Goal: Task Accomplishment & Management: Complete application form

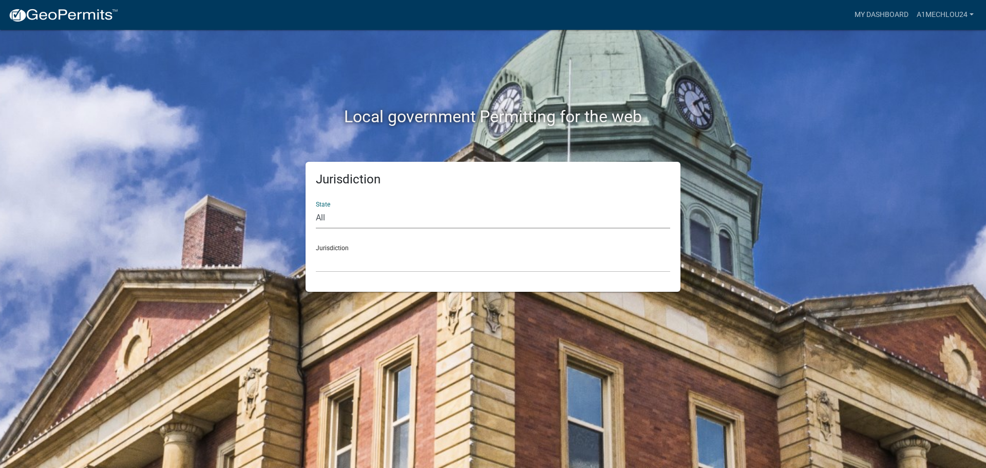
click at [360, 215] on select "All [US_STATE] [US_STATE] [US_STATE] [US_STATE] [US_STATE] [US_STATE] [US_STATE…" at bounding box center [493, 217] width 354 height 21
select select "[US_STATE]"
click at [316, 207] on select "All [US_STATE] [US_STATE] [US_STATE] [US_STATE] [US_STATE] [US_STATE] [US_STATE…" at bounding box center [493, 217] width 354 height 21
click at [337, 269] on select "City of [GEOGRAPHIC_DATA], [US_STATE] City of [GEOGRAPHIC_DATA], [US_STATE] Cit…" at bounding box center [493, 261] width 354 height 21
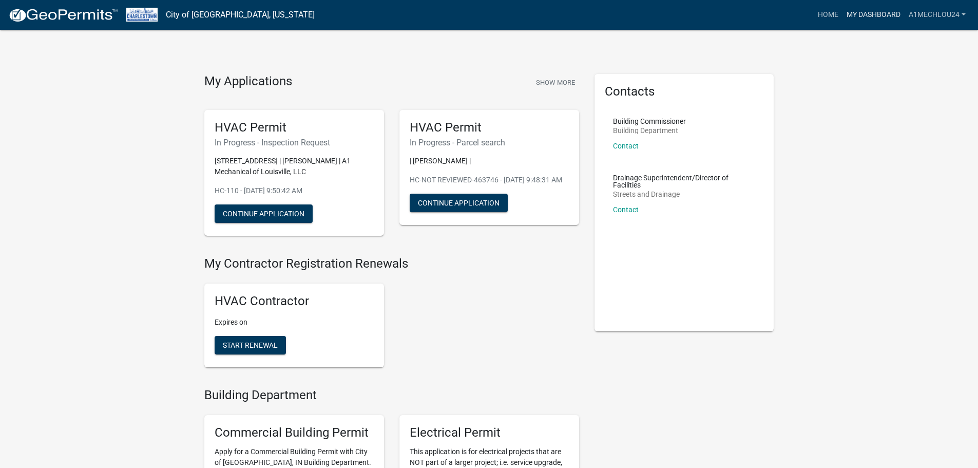
click at [871, 13] on link "My Dashboard" at bounding box center [874, 15] width 62 height 20
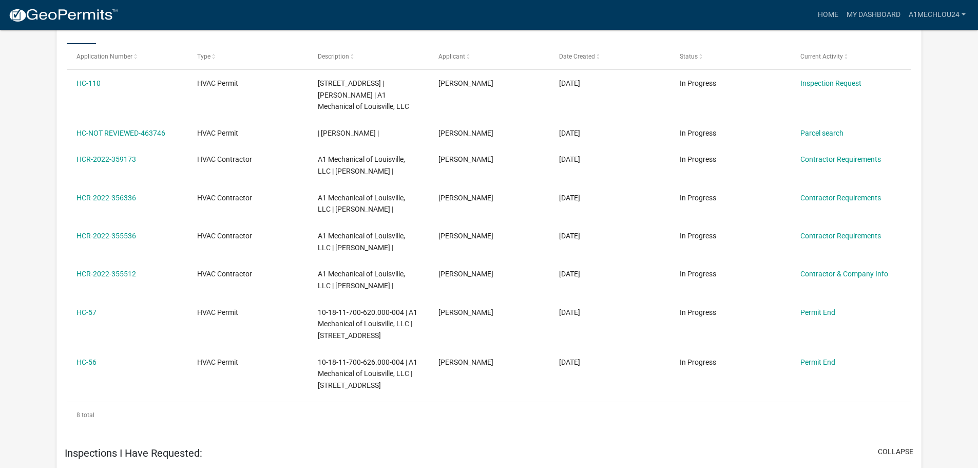
scroll to position [922, 0]
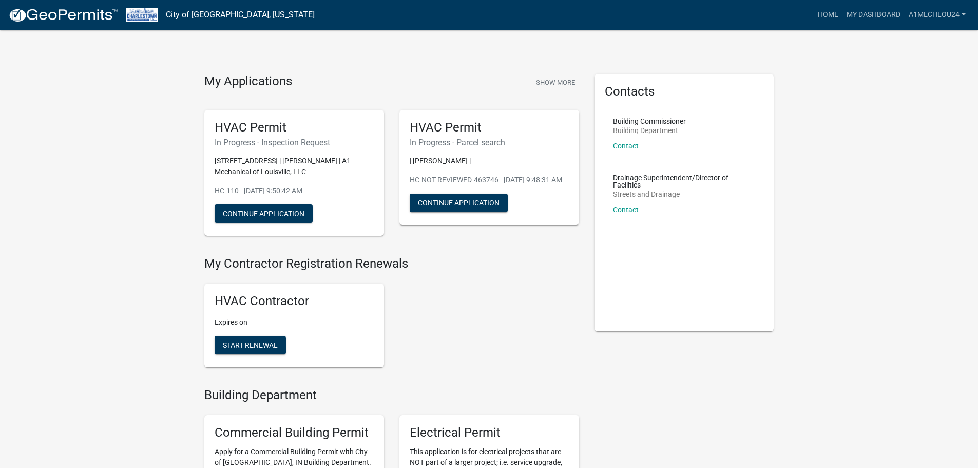
click at [46, 11] on img at bounding box center [63, 15] width 110 height 15
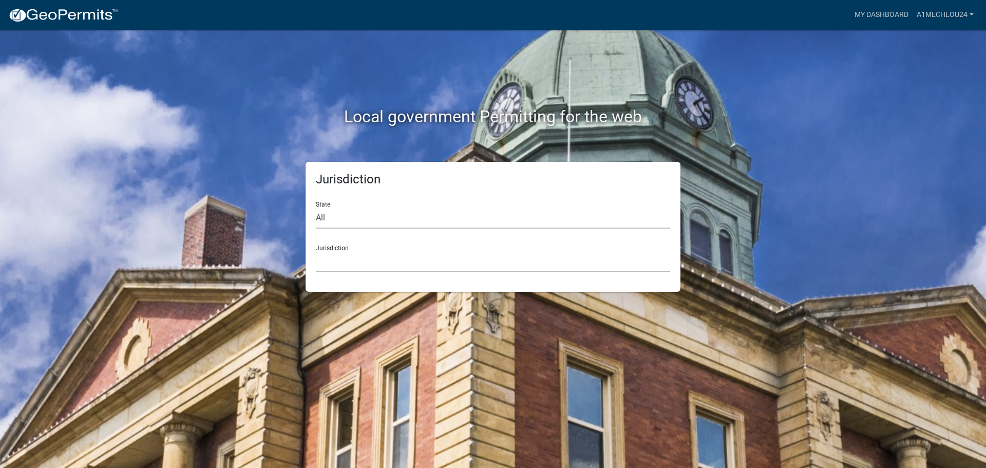
click at [359, 222] on select "All [US_STATE] [US_STATE] [US_STATE] [US_STATE] [US_STATE] [US_STATE] [US_STATE…" at bounding box center [493, 217] width 354 height 21
select select "[US_STATE]"
click at [316, 207] on select "All [US_STATE] [US_STATE] [US_STATE] [US_STATE] [US_STATE] [US_STATE] [US_STATE…" at bounding box center [493, 217] width 354 height 21
click at [336, 278] on div "Jurisdiction State All Colorado Georgia Indiana Iowa Kansas Minnesota Ohio Sout…" at bounding box center [492, 227] width 375 height 130
click at [333, 270] on select "City of [GEOGRAPHIC_DATA], [US_STATE] City of [GEOGRAPHIC_DATA], [US_STATE] Cit…" at bounding box center [493, 261] width 354 height 21
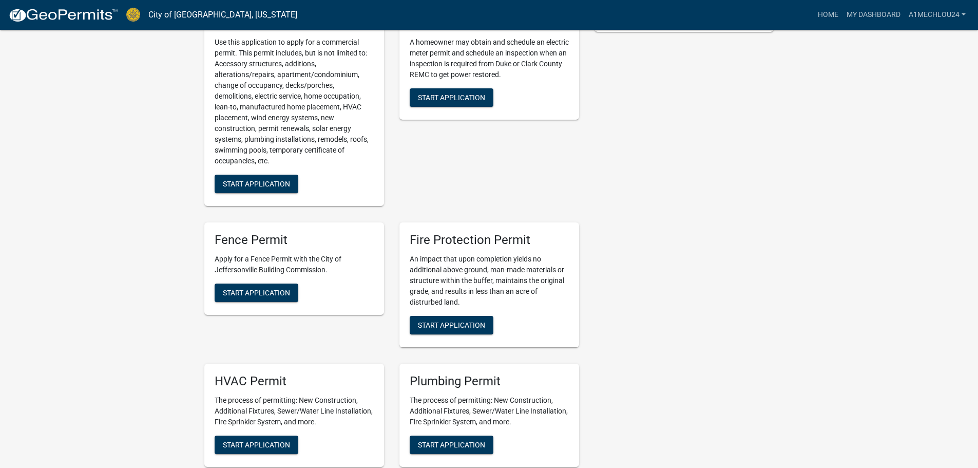
scroll to position [308, 0]
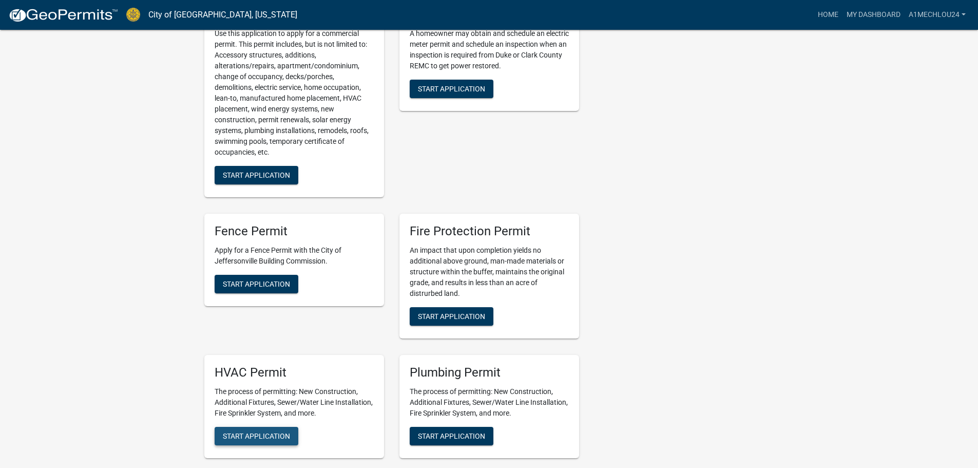
click at [259, 431] on span "Start Application" at bounding box center [256, 435] width 67 height 8
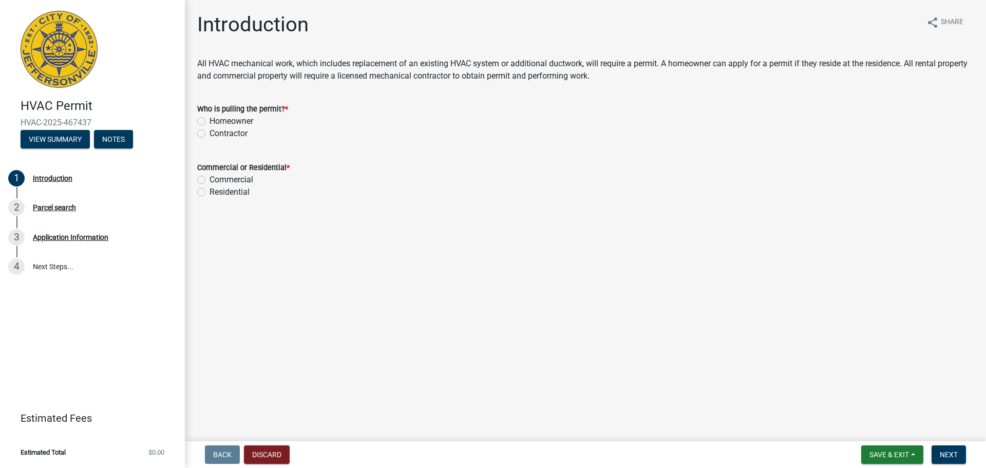
click at [209, 133] on label "Contractor" at bounding box center [228, 133] width 38 height 12
click at [209, 133] on input "Contractor" at bounding box center [212, 130] width 7 height 7
radio input "true"
click at [209, 196] on label "Residential" at bounding box center [229, 192] width 40 height 12
click at [209, 193] on input "Residential" at bounding box center [212, 189] width 7 height 7
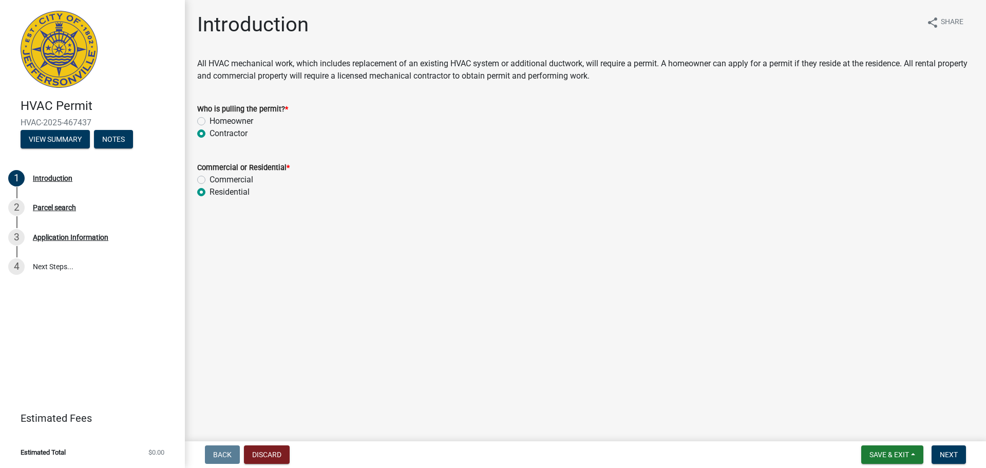
radio input "true"
click at [952, 457] on span "Next" at bounding box center [949, 454] width 18 height 8
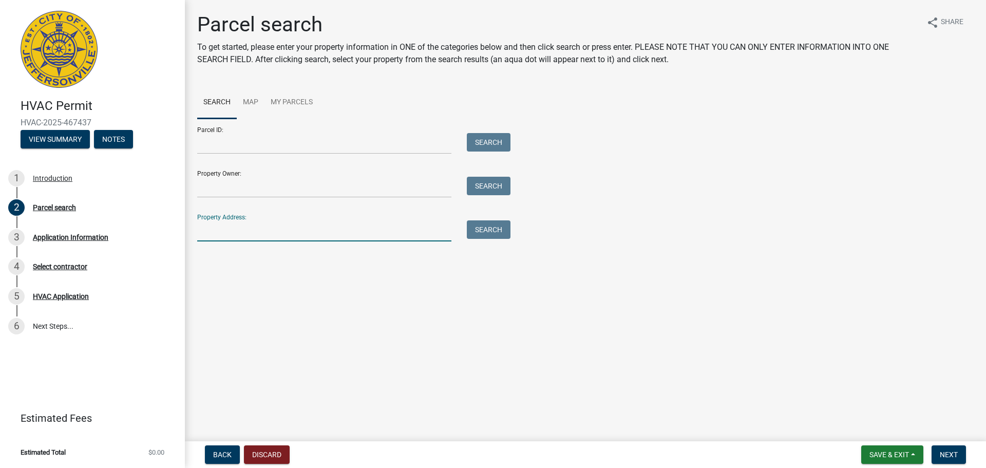
click at [209, 236] on input "Property Address:" at bounding box center [324, 230] width 254 height 21
click at [485, 231] on button "Search" at bounding box center [489, 229] width 44 height 18
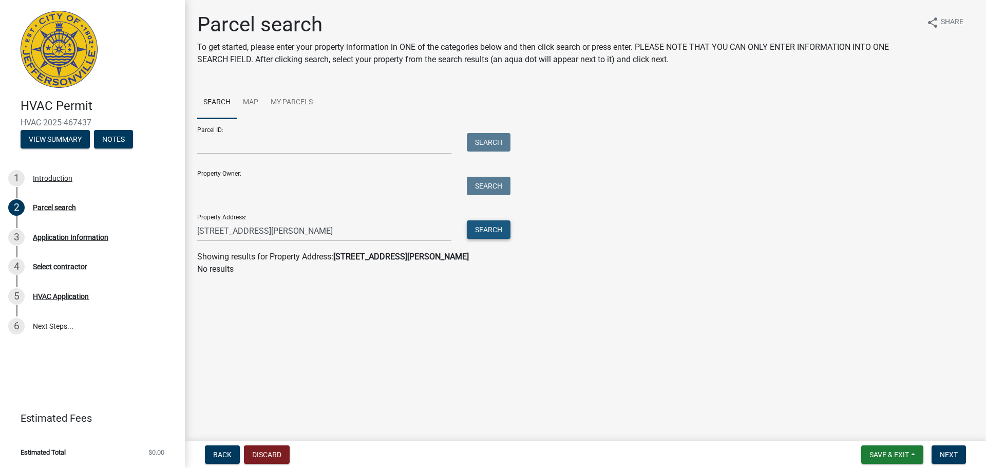
click at [486, 231] on button "Search" at bounding box center [489, 229] width 44 height 18
drag, startPoint x: 216, startPoint y: 233, endPoint x: 160, endPoint y: 232, distance: 56.5
click at [160, 232] on div "HVAC Permit HVAC-2025-467437 View Summary Notes 1 Introduction 2 Parcel search …" at bounding box center [493, 234] width 986 height 468
click at [484, 234] on button "Search" at bounding box center [489, 229] width 44 height 18
drag, startPoint x: 291, startPoint y: 232, endPoint x: 184, endPoint y: 231, distance: 106.3
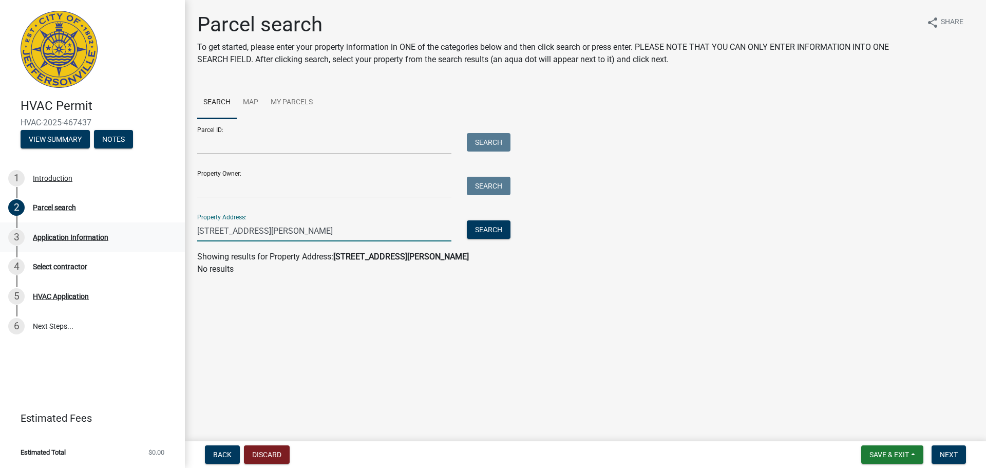
click at [184, 231] on div "HVAC Permit HVAC-2025-467437 View Summary Notes 1 Introduction 2 Parcel search …" at bounding box center [493, 234] width 986 height 468
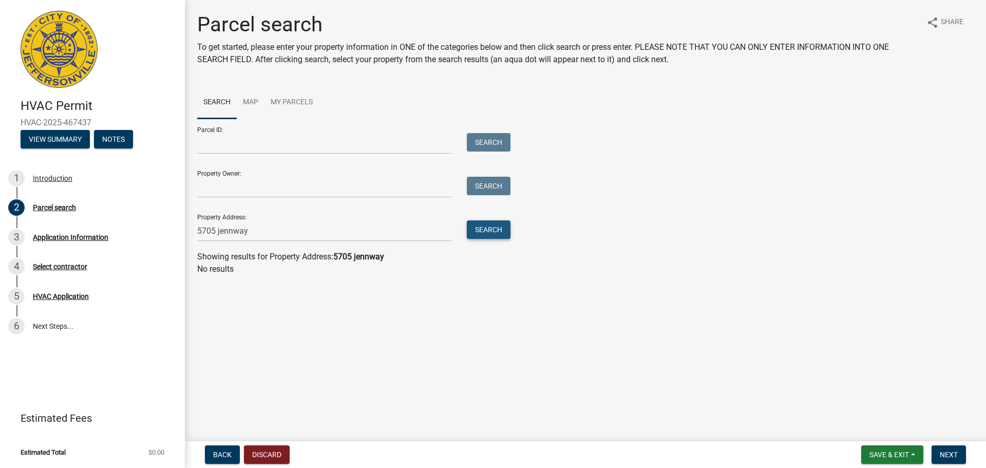
click at [481, 227] on button "Search" at bounding box center [489, 229] width 44 height 18
drag, startPoint x: 251, startPoint y: 231, endPoint x: 233, endPoint y: 233, distance: 18.6
click at [233, 233] on input "5705 jennway" at bounding box center [324, 230] width 254 height 21
type input "5705 jenn way"
click at [496, 229] on button "Search" at bounding box center [489, 229] width 44 height 18
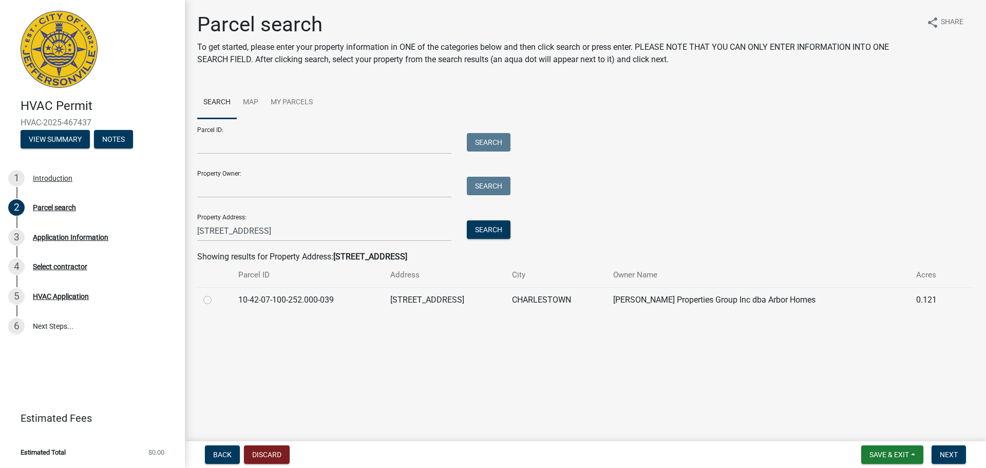
click at [449, 298] on td "[STREET_ADDRESS]" at bounding box center [445, 299] width 122 height 25
click at [216, 294] on label at bounding box center [216, 294] width 0 height 0
click at [216, 300] on input "radio" at bounding box center [219, 297] width 7 height 7
radio input "true"
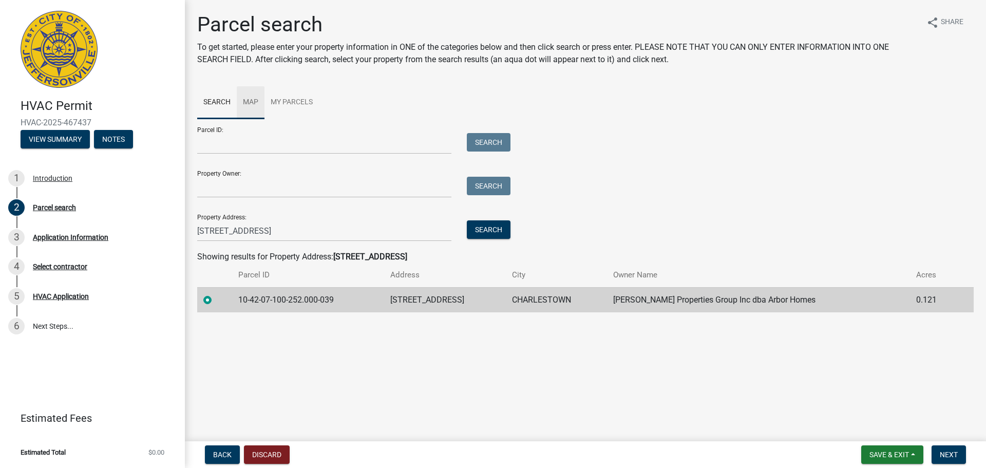
click at [255, 99] on link "Map" at bounding box center [251, 102] width 28 height 33
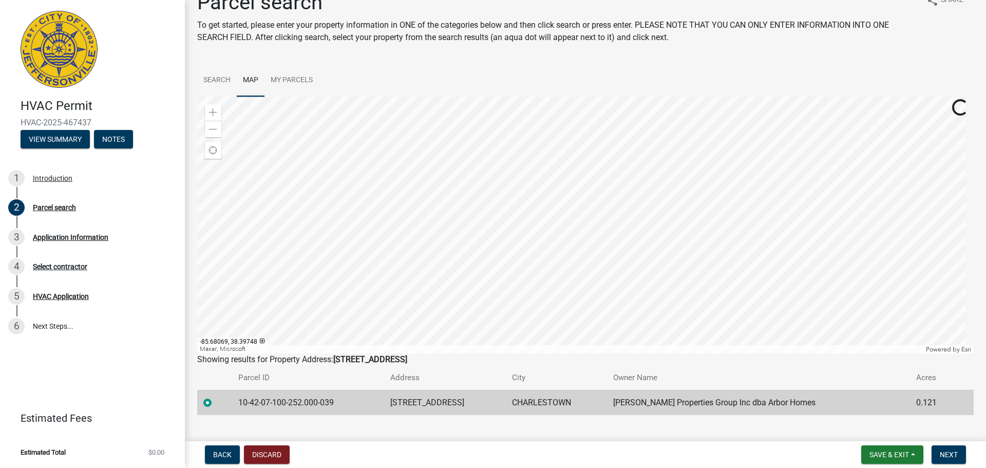
scroll to position [40, 0]
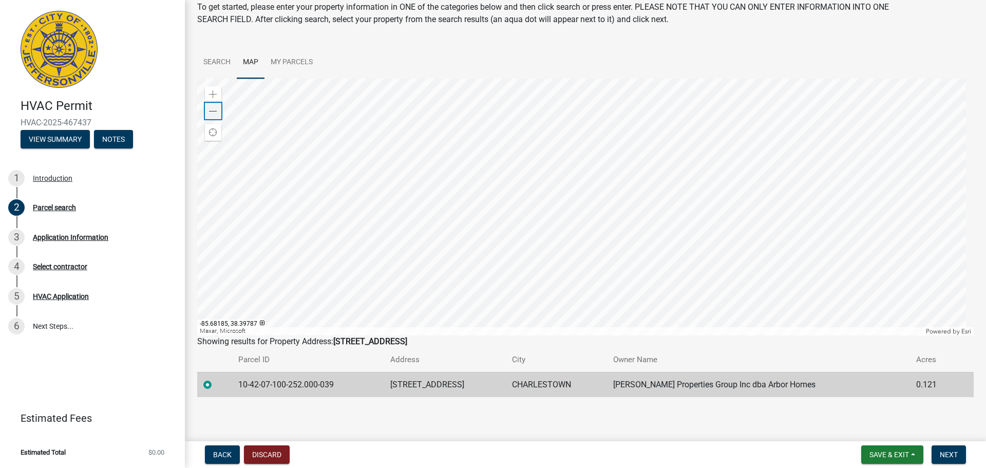
click at [213, 109] on span at bounding box center [213, 111] width 8 height 8
click at [439, 162] on div at bounding box center [585, 207] width 776 height 257
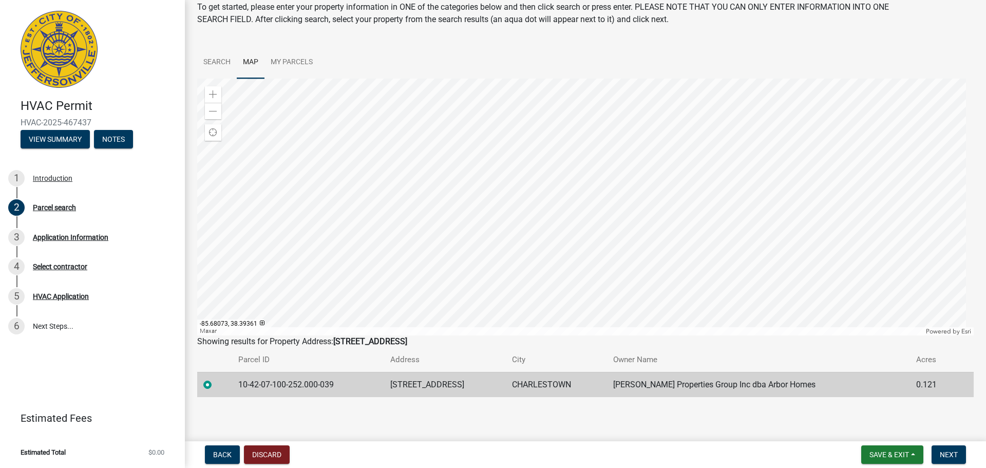
click at [551, 251] on div at bounding box center [585, 207] width 776 height 257
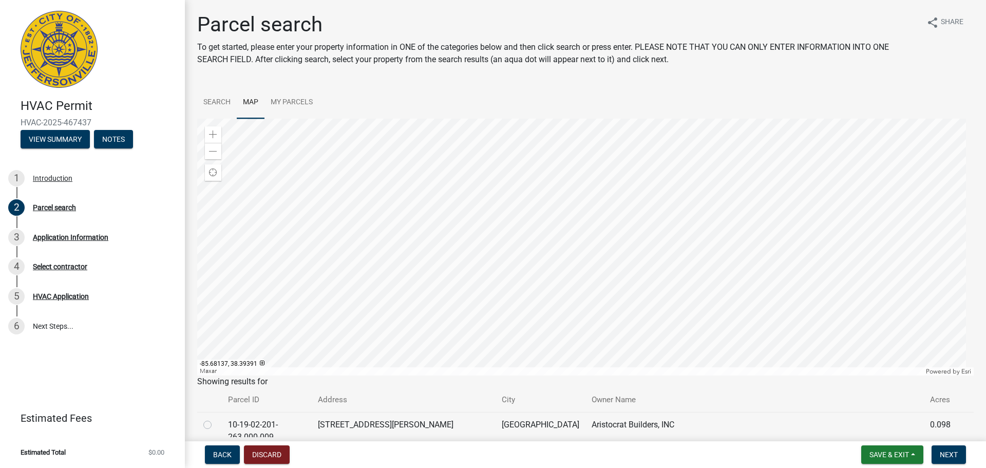
click at [535, 281] on div at bounding box center [585, 247] width 776 height 257
click at [534, 210] on div at bounding box center [585, 247] width 776 height 257
click at [542, 192] on div at bounding box center [585, 247] width 776 height 257
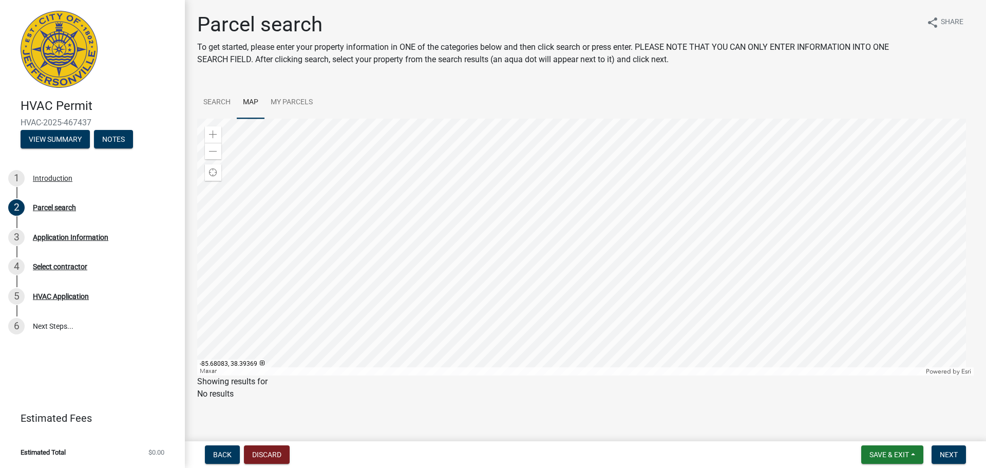
click at [539, 192] on div at bounding box center [585, 247] width 776 height 257
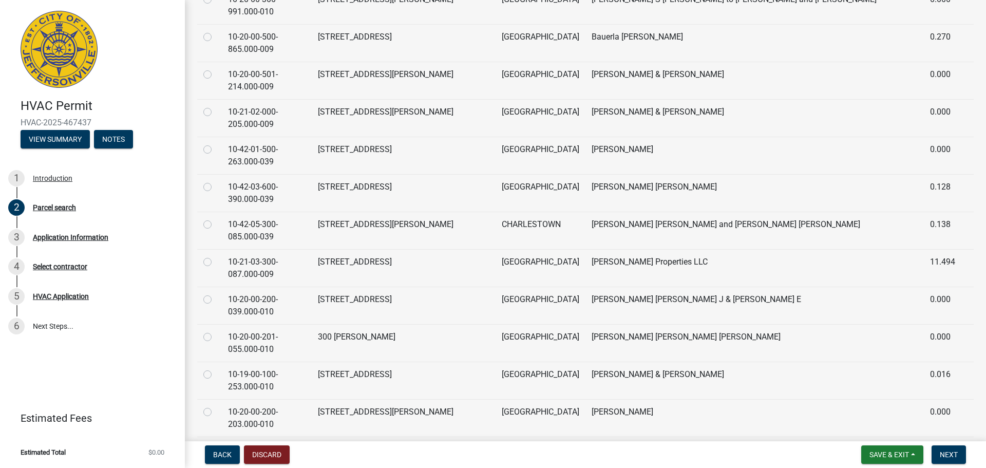
scroll to position [462, 0]
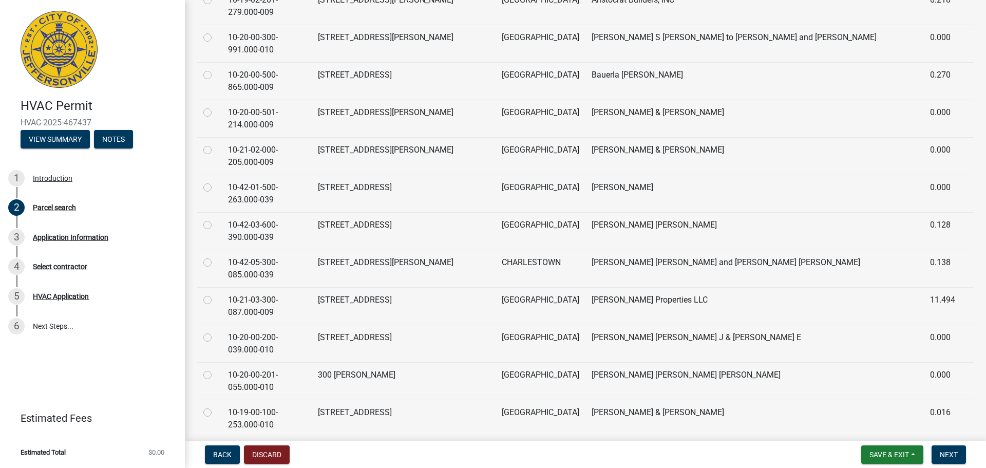
click at [216, 256] on label at bounding box center [216, 256] width 0 height 0
click at [216, 256] on input "radio" at bounding box center [219, 259] width 7 height 7
radio input "true"
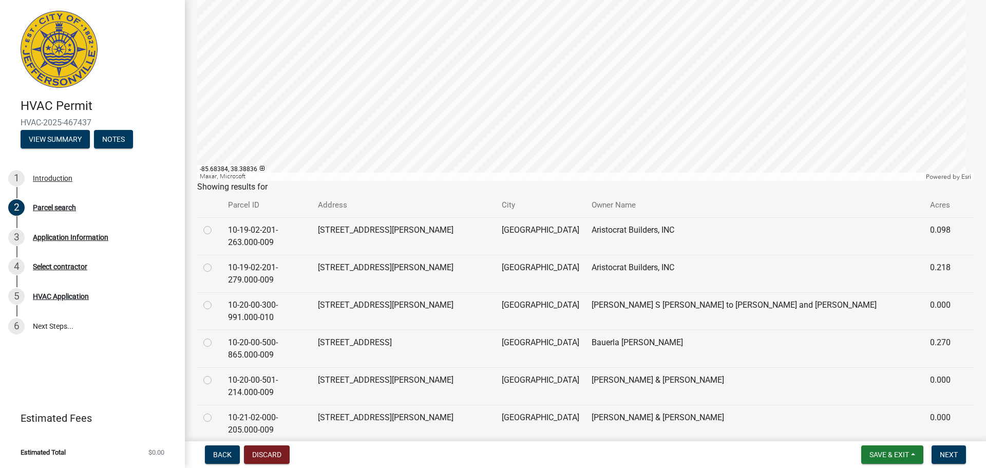
scroll to position [51, 0]
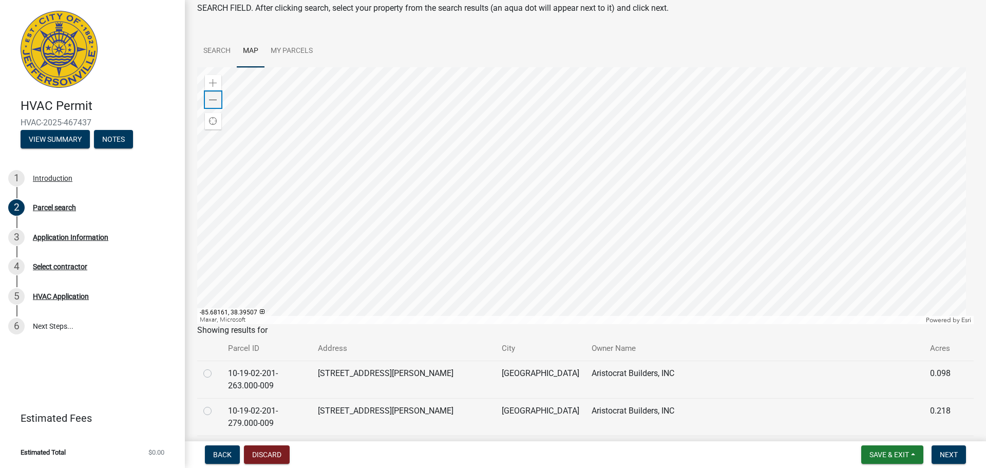
click at [218, 99] on div "Zoom out" at bounding box center [213, 99] width 16 height 16
click at [577, 272] on div at bounding box center [585, 195] width 776 height 257
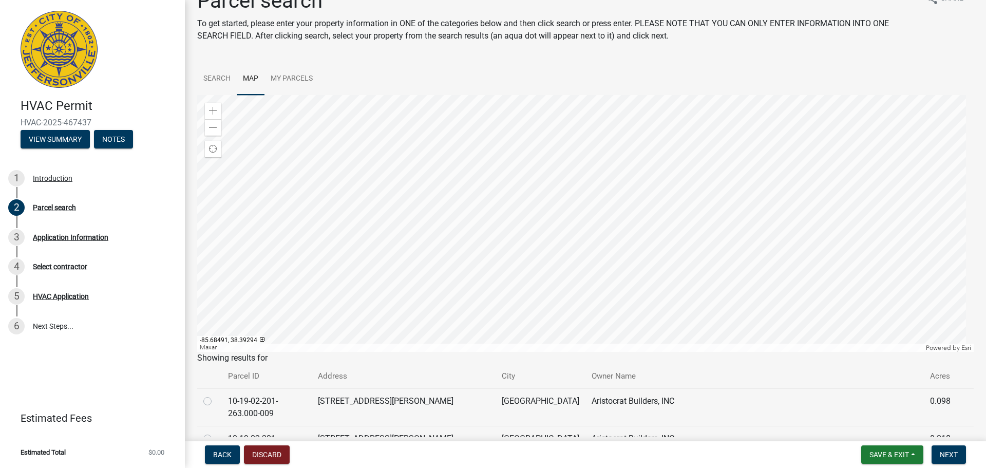
scroll to position [0, 0]
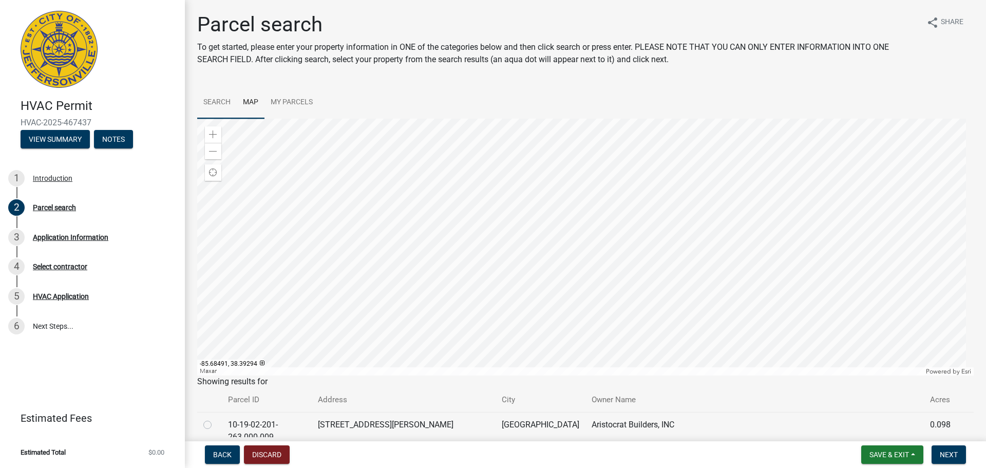
click at [214, 101] on link "Search" at bounding box center [217, 102] width 40 height 33
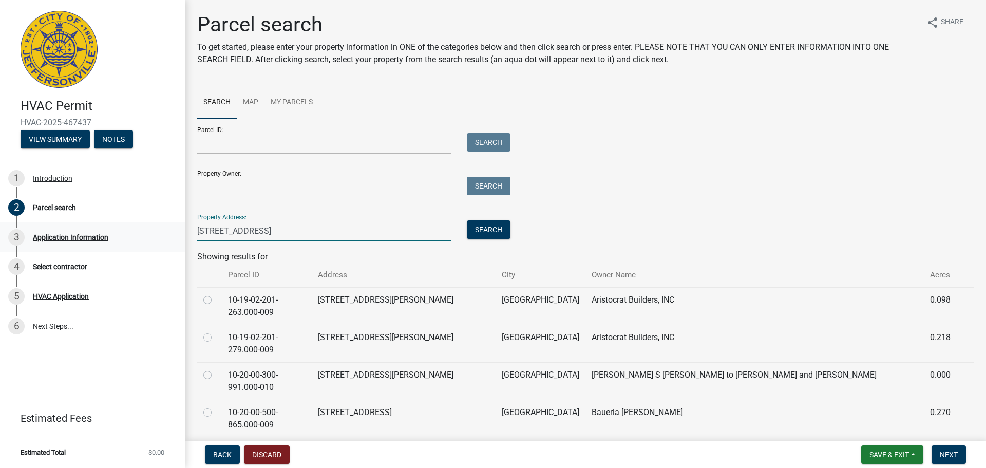
drag, startPoint x: 254, startPoint y: 234, endPoint x: 105, endPoint y: 224, distance: 149.7
click at [89, 230] on div "HVAC Permit HVAC-2025-467437 View Summary Notes 1 Introduction 2 Parcel search …" at bounding box center [493, 234] width 986 height 468
type input "Stacy Springs Blvd"
click at [503, 235] on button "Search" at bounding box center [489, 229] width 44 height 18
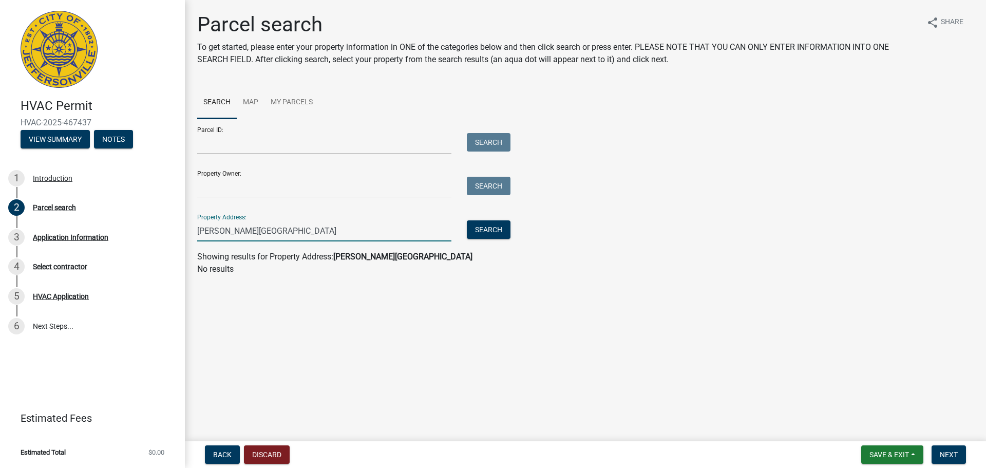
drag, startPoint x: 274, startPoint y: 230, endPoint x: 186, endPoint y: 235, distance: 87.4
click at [186, 235] on div "Parcel search To get started, please enter your property information in ONE of …" at bounding box center [585, 148] width 801 height 272
click at [250, 98] on link "Map" at bounding box center [251, 102] width 28 height 33
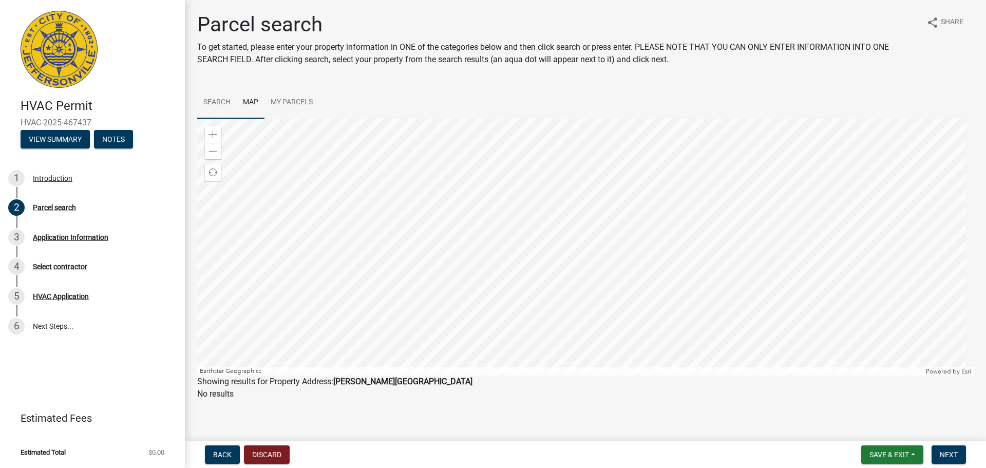
click at [221, 99] on link "Search" at bounding box center [217, 102] width 40 height 33
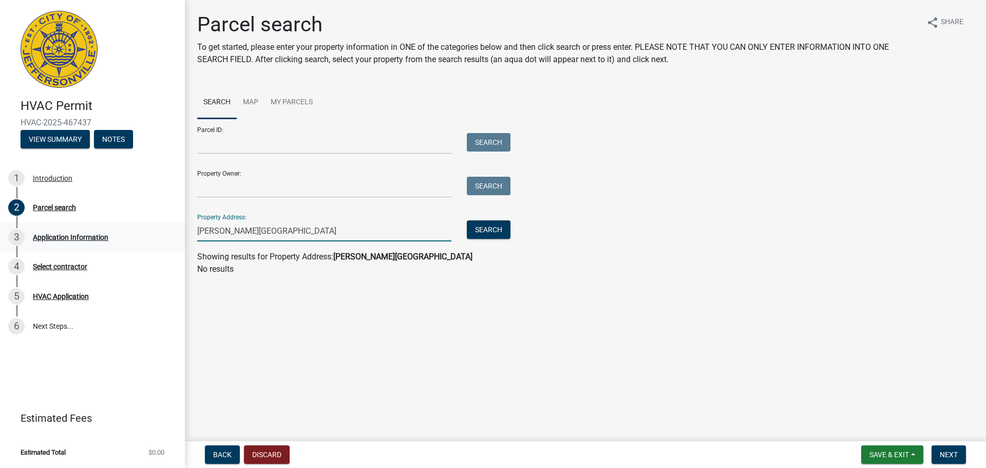
drag, startPoint x: 275, startPoint y: 229, endPoint x: 175, endPoint y: 232, distance: 100.1
click at [175, 232] on div "HVAC Permit HVAC-2025-467437 View Summary Notes 1 Introduction 2 Parcel search …" at bounding box center [493, 234] width 986 height 468
click at [494, 234] on button "Search" at bounding box center [489, 229] width 44 height 18
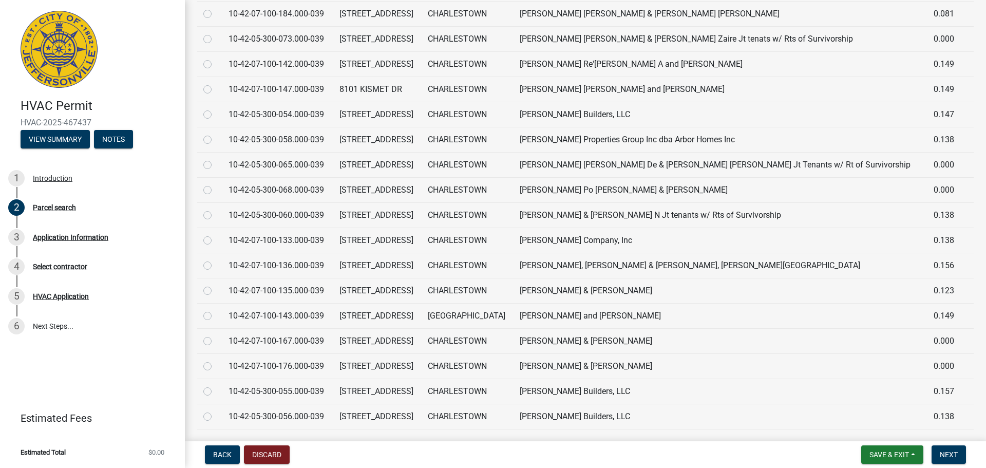
scroll to position [1291, 0]
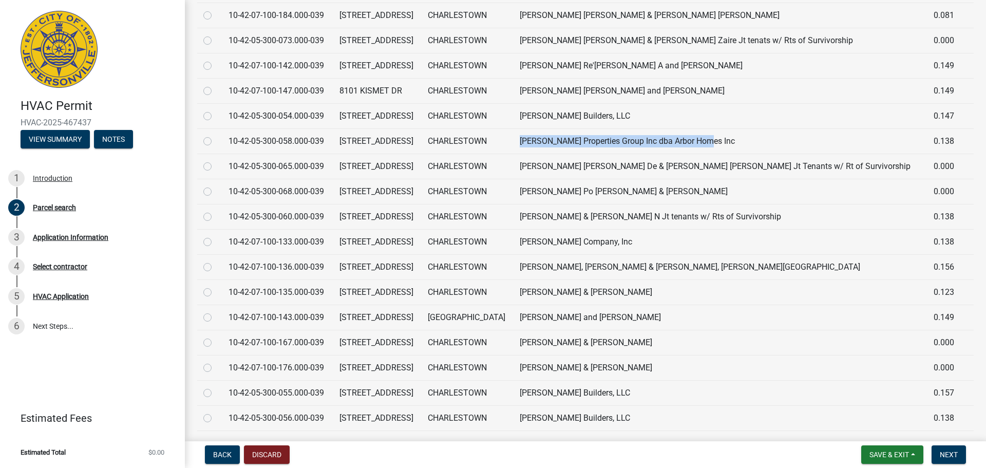
drag, startPoint x: 738, startPoint y: 141, endPoint x: 544, endPoint y: 146, distance: 193.6
click at [544, 146] on td "[PERSON_NAME] Properties Group Inc dba Arbor Homes Inc" at bounding box center [719, 140] width 413 height 25
copy td "[PERSON_NAME] Properties Group Inc dba Arbor Homes Inc"
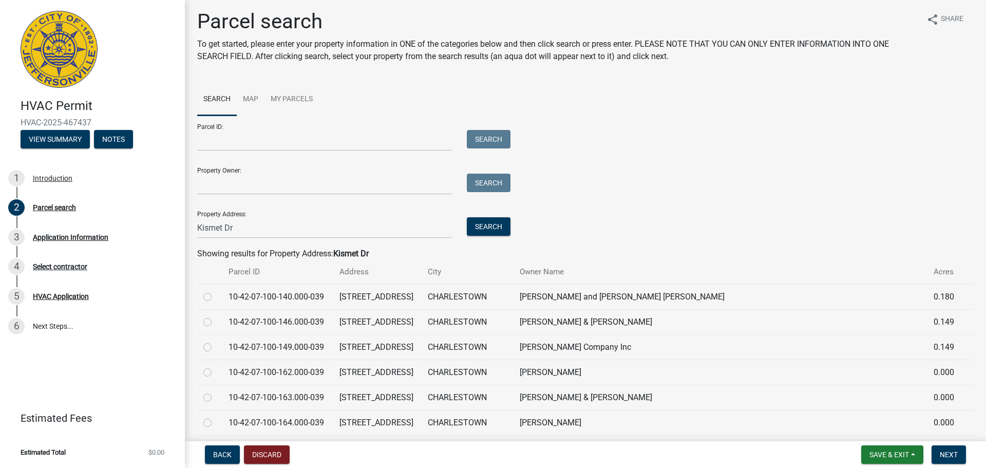
scroll to position [0, 0]
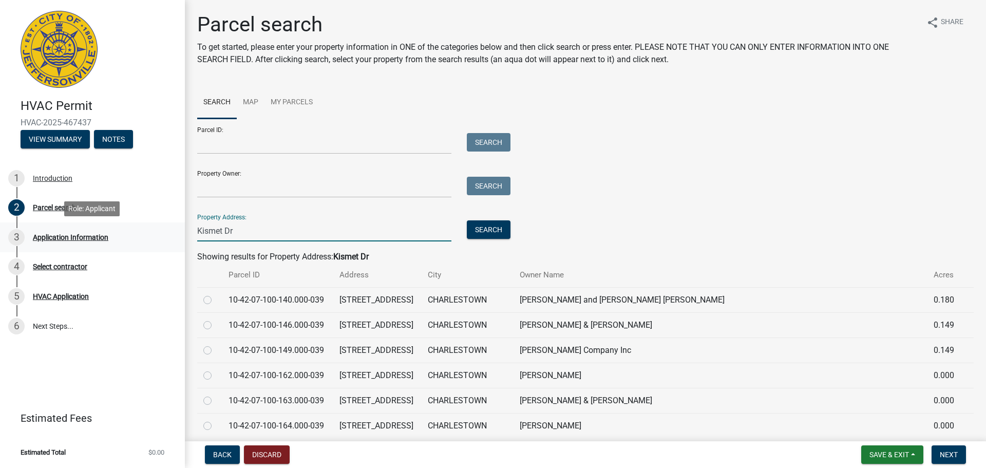
drag, startPoint x: 199, startPoint y: 234, endPoint x: 175, endPoint y: 234, distance: 24.1
click at [175, 234] on div "HVAC Permit HVAC-2025-467437 View Summary Notes 1 Introduction 2 Parcel search …" at bounding box center [493, 234] width 986 height 468
type input "8000 Stacy Springs Blvd"
click at [947, 455] on span "Next" at bounding box center [949, 454] width 18 height 8
click at [912, 455] on button "Save & Exit" at bounding box center [892, 454] width 62 height 18
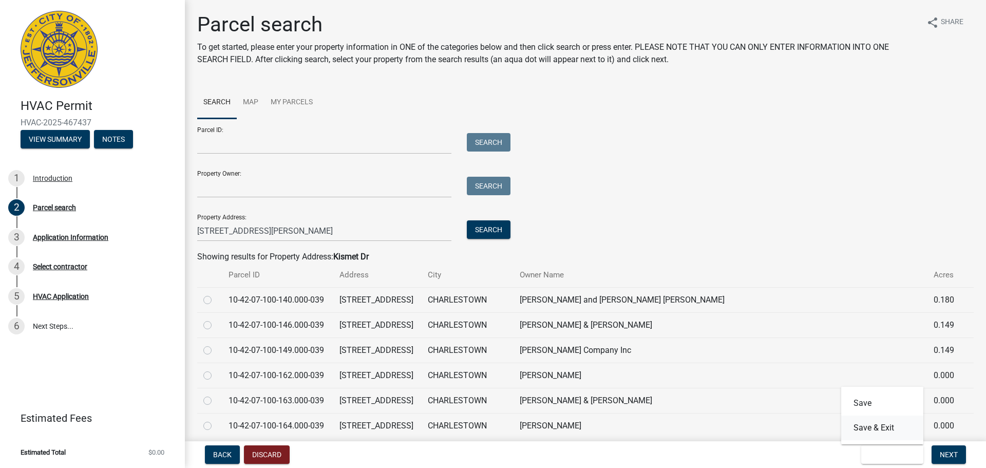
click at [889, 430] on button "Save & Exit" at bounding box center [882, 427] width 82 height 25
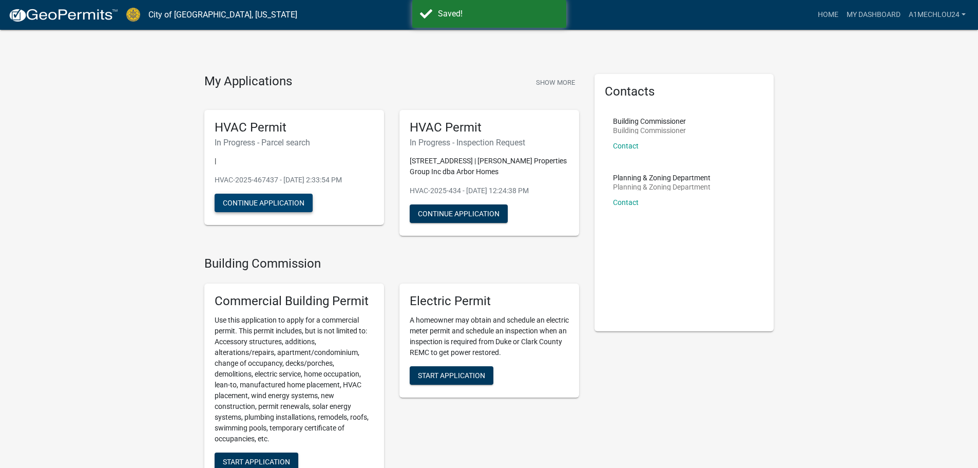
click at [241, 201] on button "Continue Application" at bounding box center [264, 203] width 98 height 18
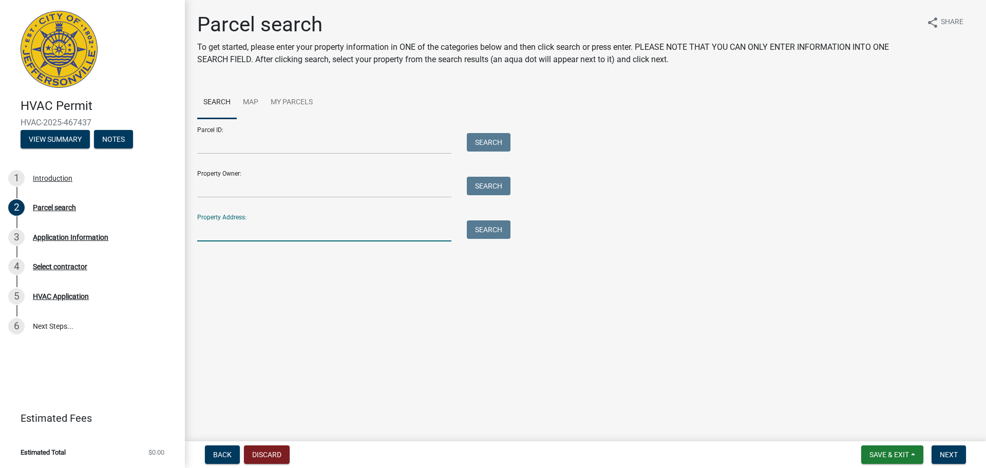
click at [228, 233] on input "Property Address:" at bounding box center [324, 230] width 254 height 21
type input "8000 Stacy Springs Blvd"
click at [488, 226] on button "Search" at bounding box center [489, 229] width 44 height 18
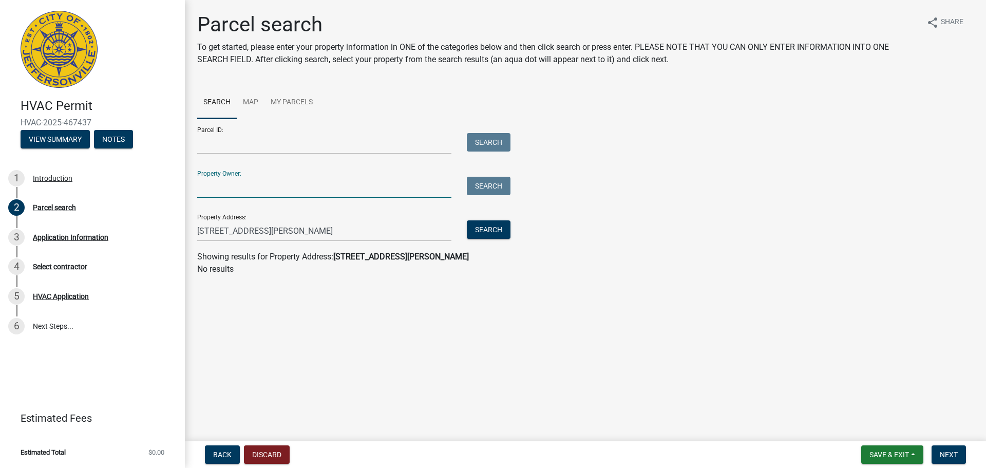
click at [219, 195] on input "Property Owner:" at bounding box center [324, 187] width 254 height 21
type input "[PERSON_NAME] Properties Group Inc. dba Arbor Homes"
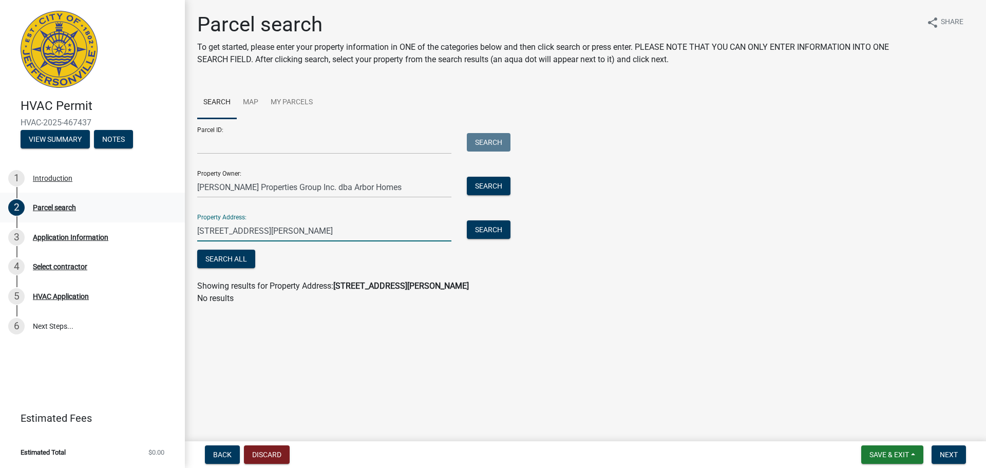
drag, startPoint x: 314, startPoint y: 229, endPoint x: 182, endPoint y: 219, distance: 131.8
click at [184, 228] on div "HVAC Permit HVAC-2025-467437 View Summary Notes 1 Introduction 2 Parcel search …" at bounding box center [493, 234] width 986 height 468
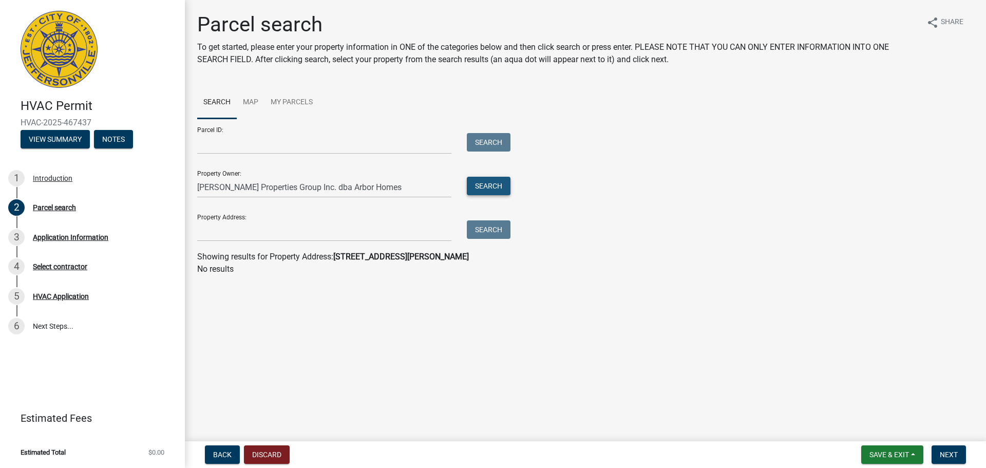
click at [485, 186] on button "Search" at bounding box center [489, 186] width 44 height 18
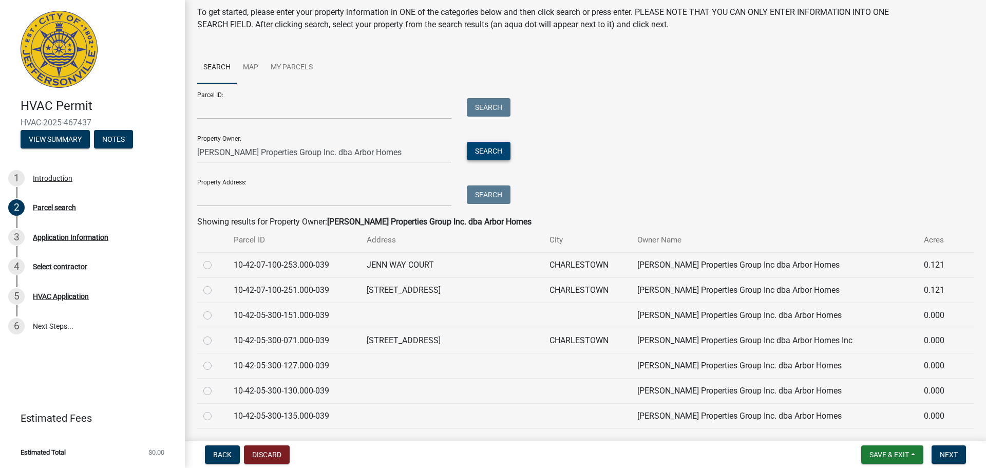
scroll to position [11, 0]
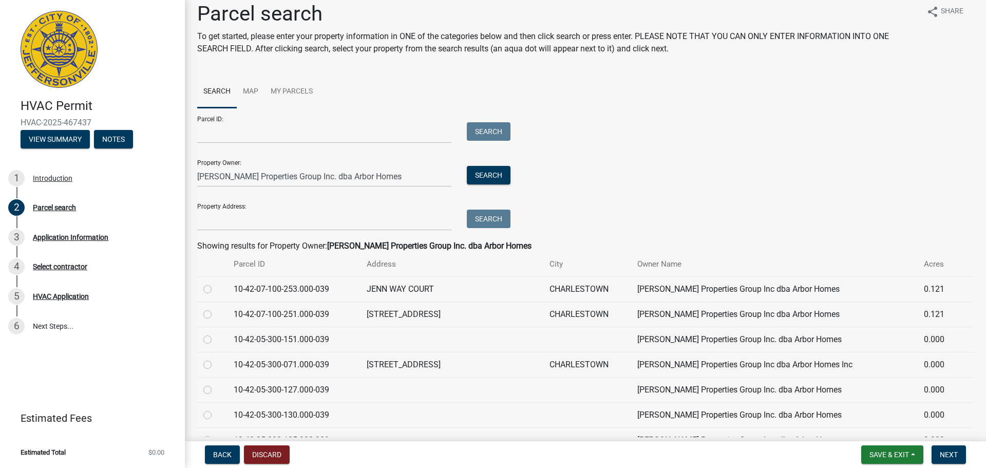
click at [216, 333] on label at bounding box center [216, 333] width 0 height 0
click at [216, 338] on input "radio" at bounding box center [219, 336] width 7 height 7
radio input "true"
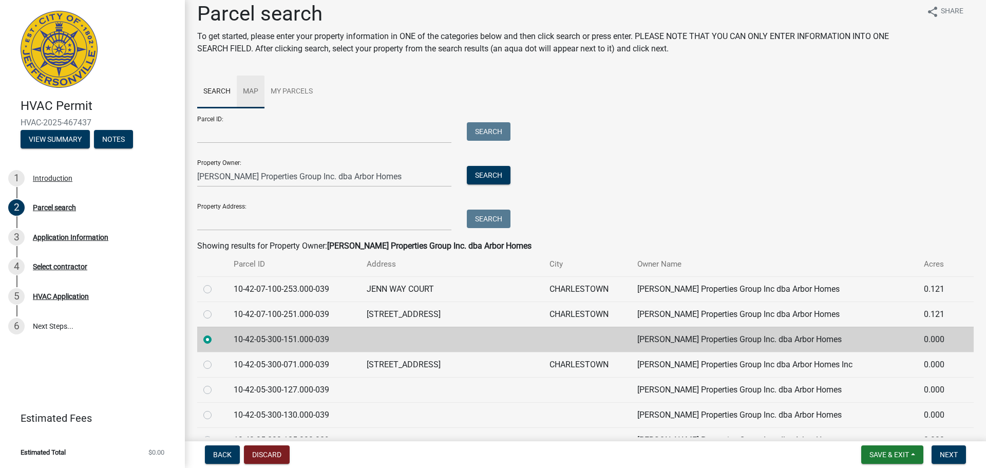
click at [252, 87] on link "Map" at bounding box center [251, 91] width 28 height 33
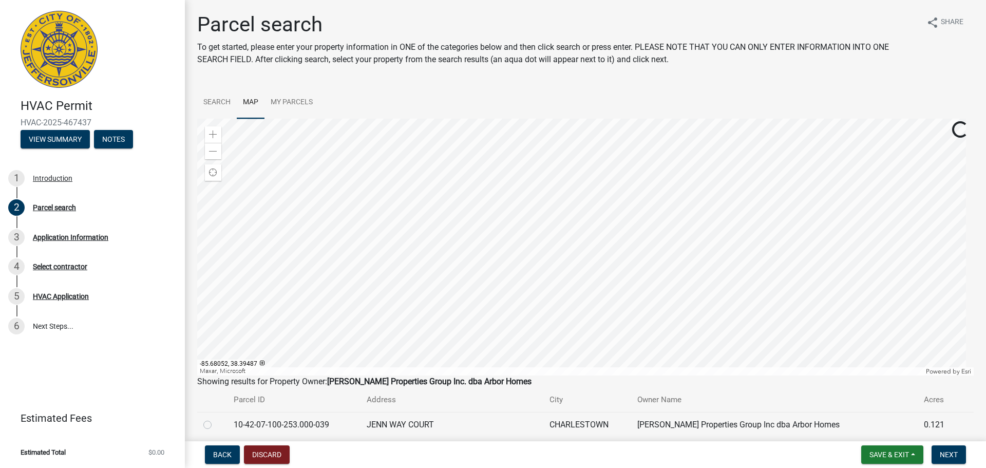
scroll to position [51, 0]
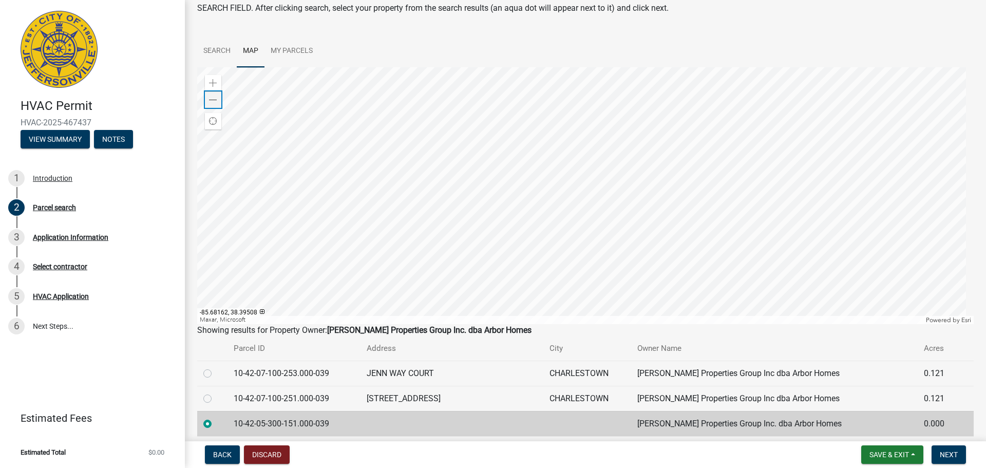
click at [212, 97] on span at bounding box center [213, 100] width 8 height 8
click at [585, 162] on div at bounding box center [585, 195] width 776 height 257
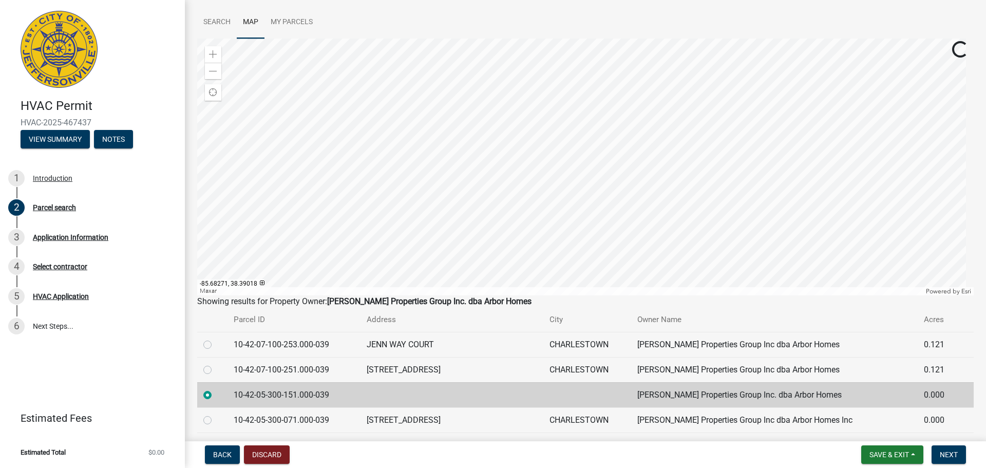
scroll to position [103, 0]
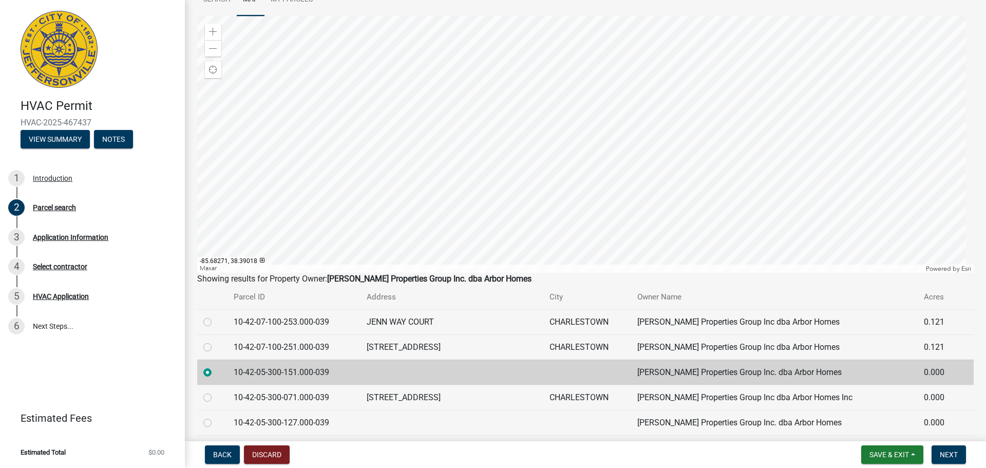
click at [216, 416] on label at bounding box center [216, 416] width 0 height 0
click at [216, 422] on input "radio" at bounding box center [219, 419] width 7 height 7
radio input "true"
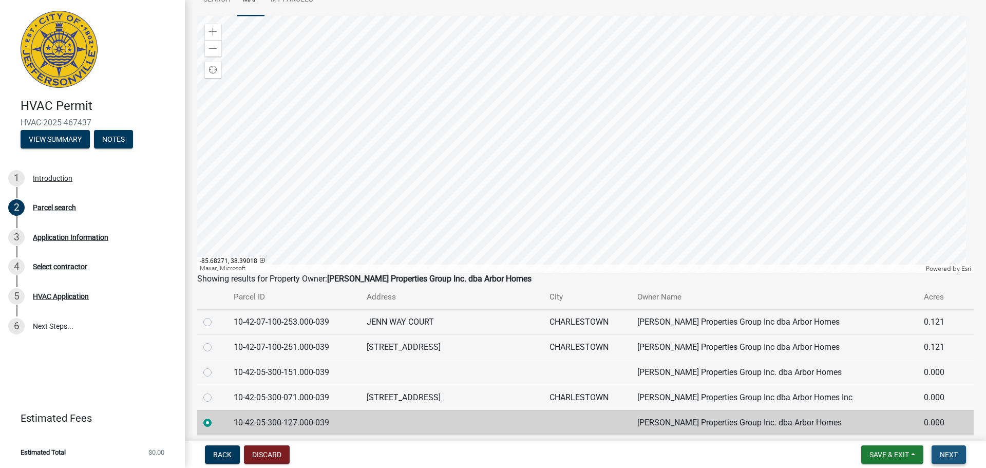
click at [945, 455] on span "Next" at bounding box center [949, 454] width 18 height 8
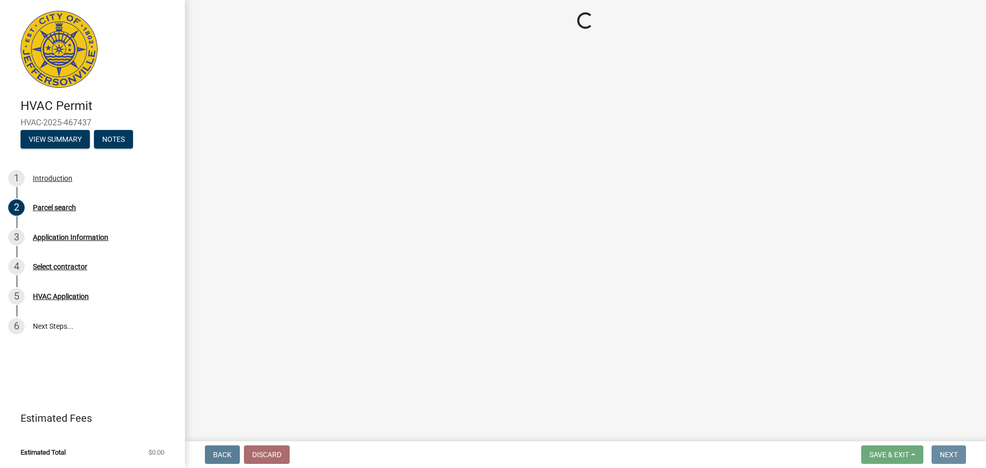
scroll to position [0, 0]
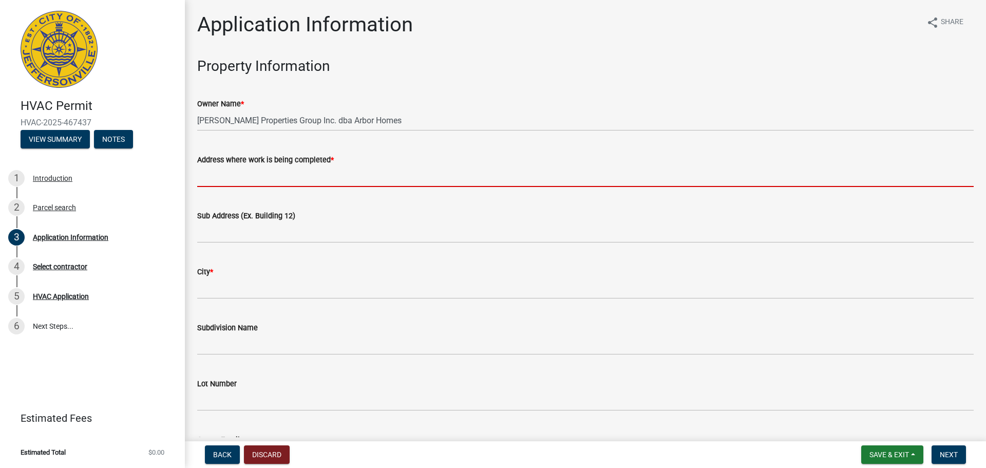
click at [283, 175] on input "Address where work is being completed *" at bounding box center [585, 176] width 776 height 21
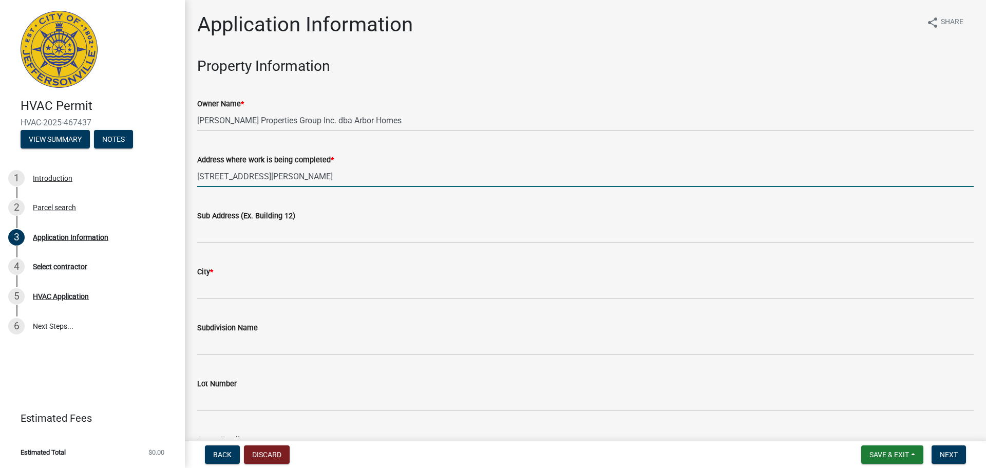
type input "8000 Stacy Springs Blvd"
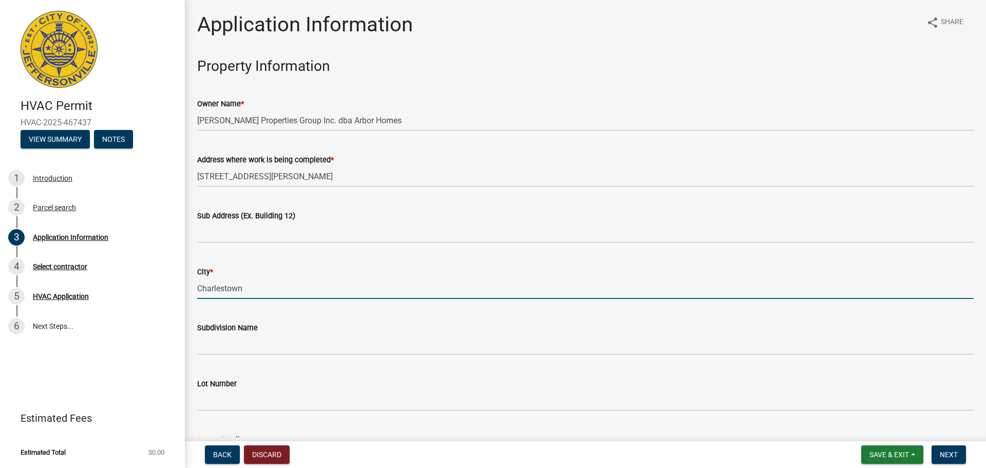
type input "Charlestown"
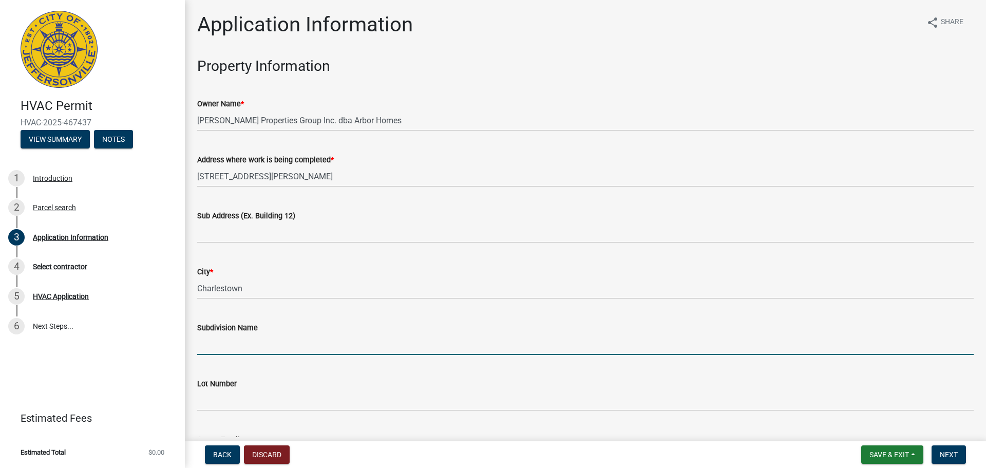
click at [205, 347] on input "Subdivision Name" at bounding box center [585, 344] width 776 height 21
type input "[PERSON_NAME][GEOGRAPHIC_DATA]"
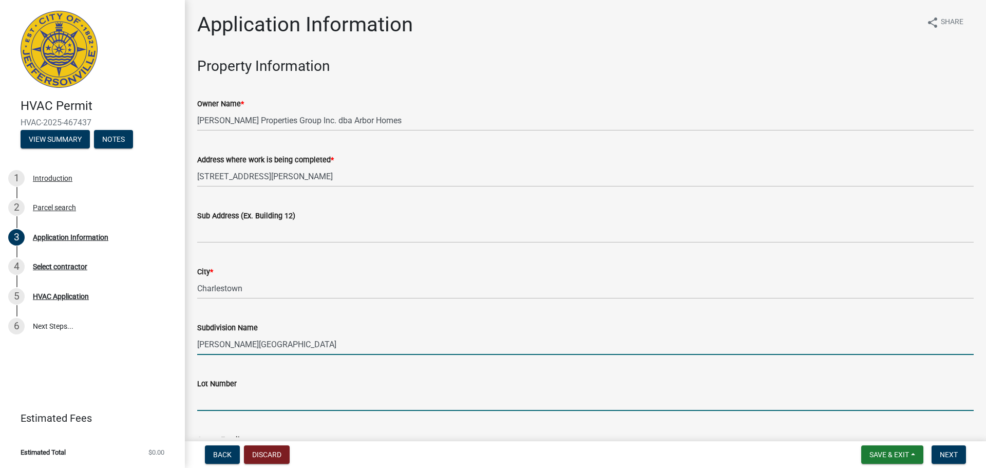
click at [253, 404] on input "Lot Number" at bounding box center [585, 400] width 776 height 21
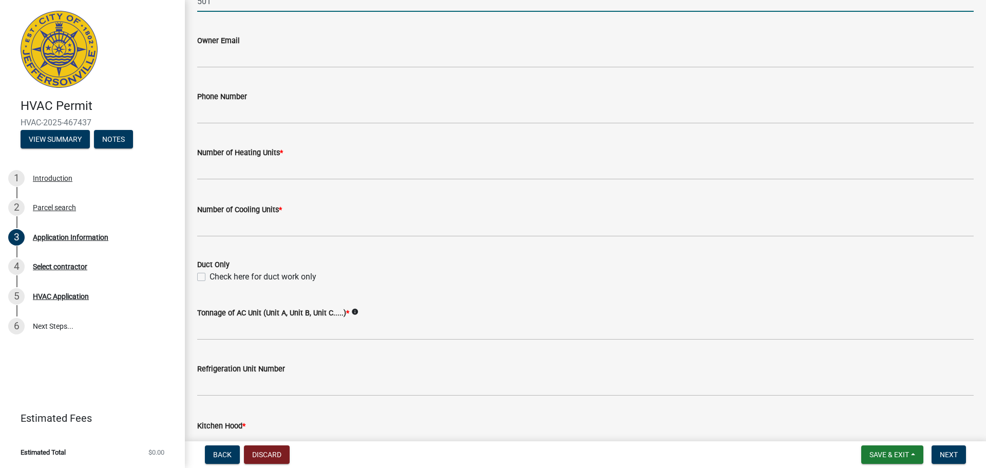
scroll to position [411, 0]
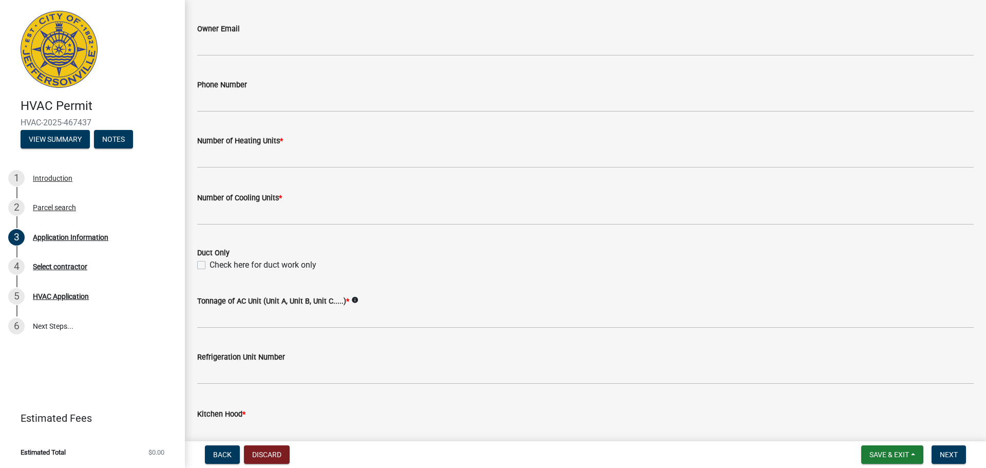
type input "501"
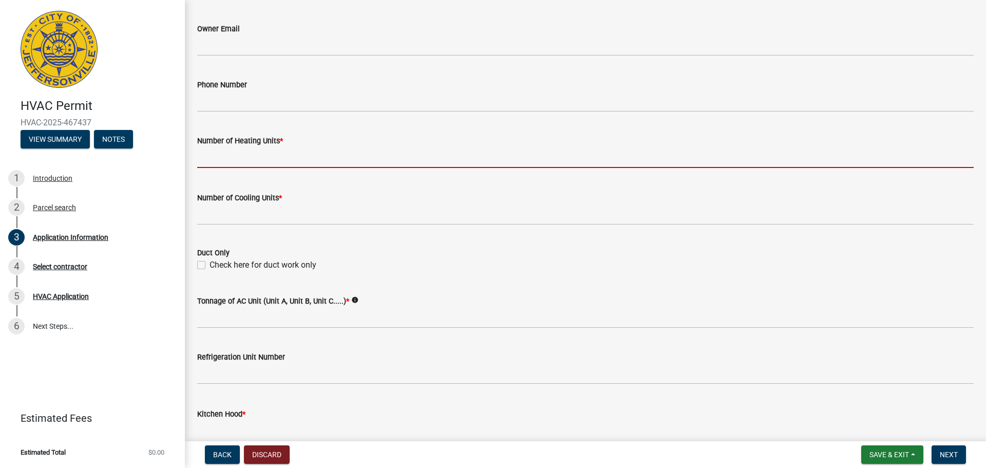
click at [229, 155] on input "text" at bounding box center [585, 157] width 776 height 21
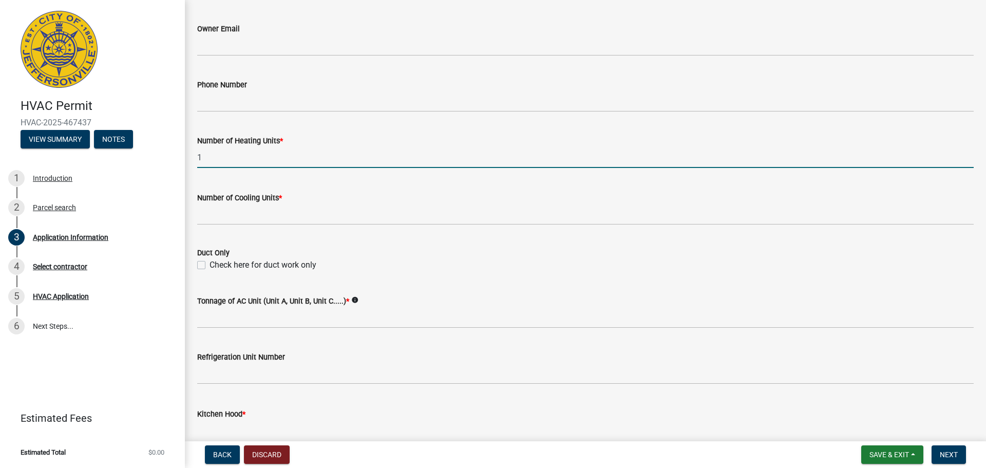
type input "1"
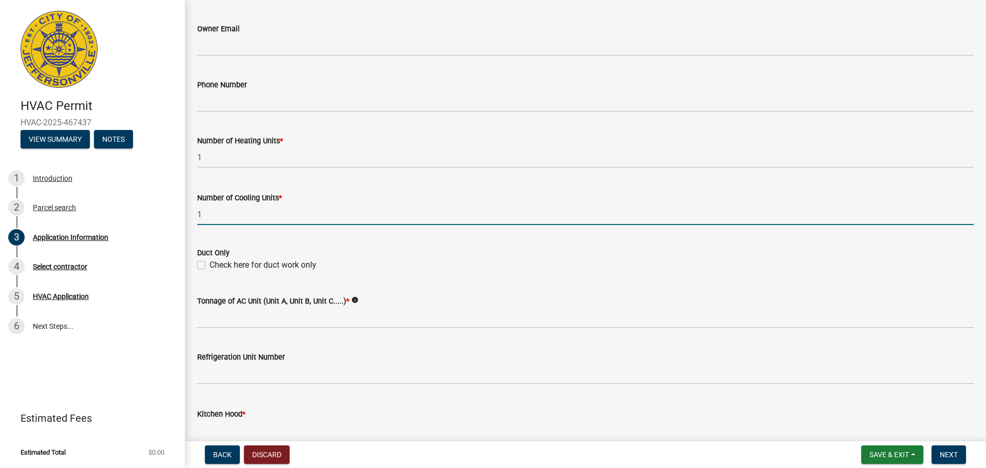
type input "1"
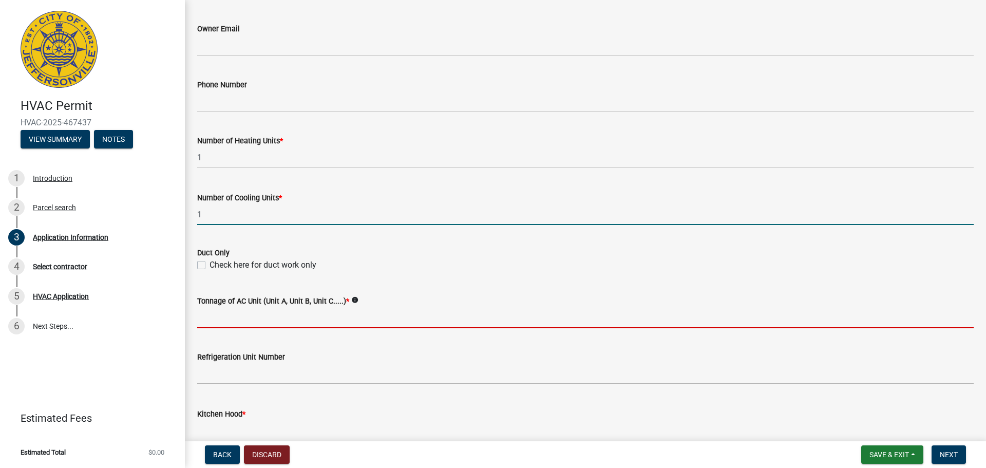
click at [218, 320] on input "Tonnage of AC Unit (Unit A, Unit B, Unit C.....) *" at bounding box center [585, 317] width 776 height 21
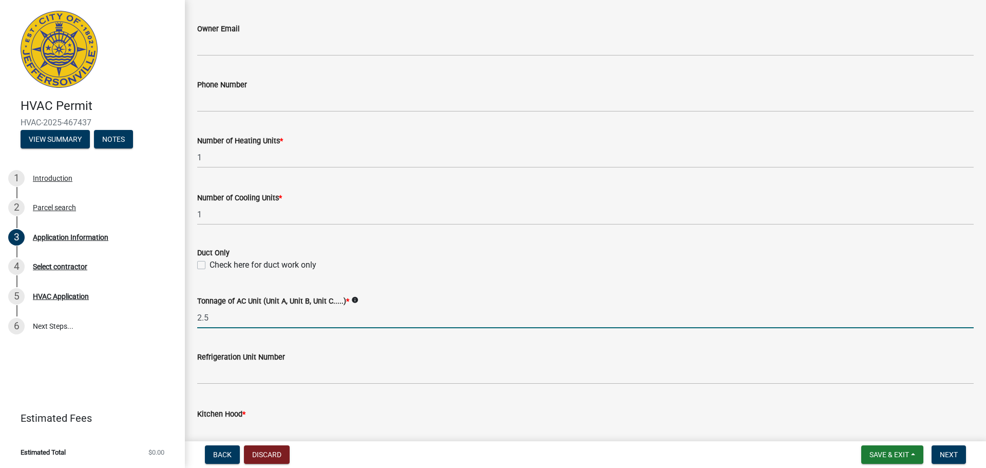
type input "2.5 ton heat pump"
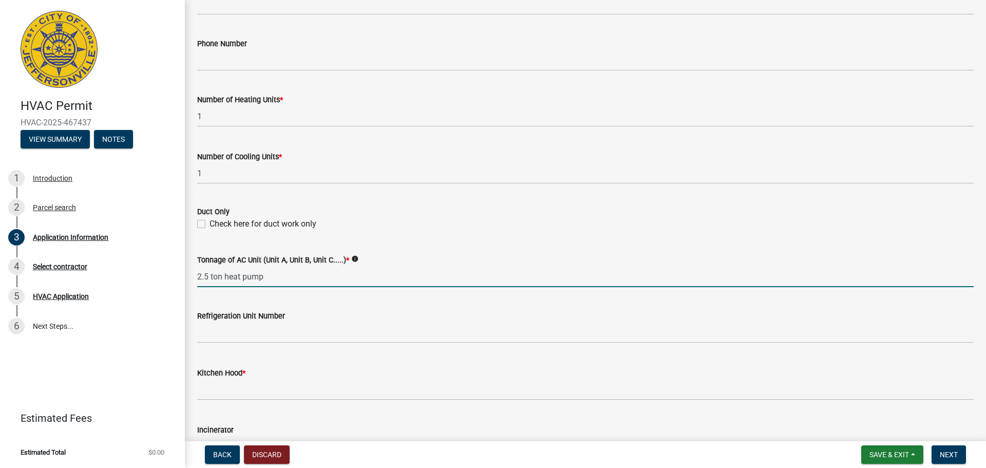
scroll to position [565, 0]
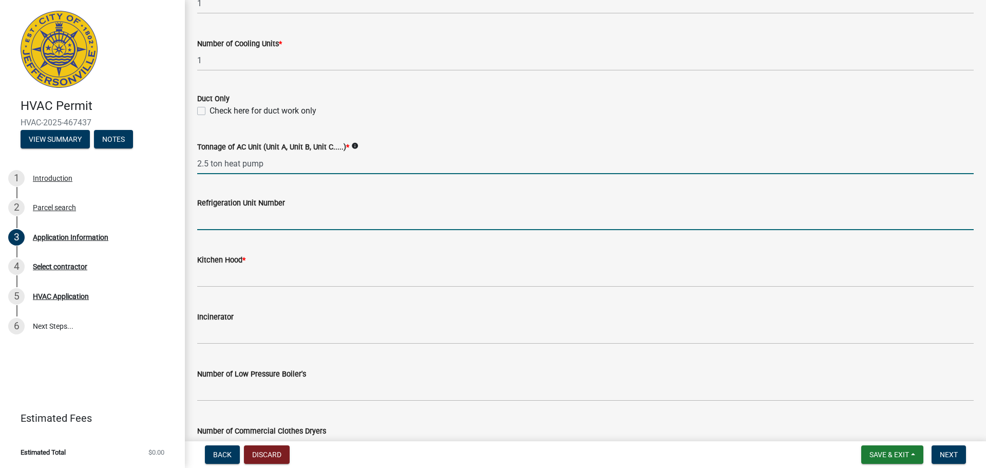
click at [231, 219] on input "text" at bounding box center [585, 219] width 776 height 21
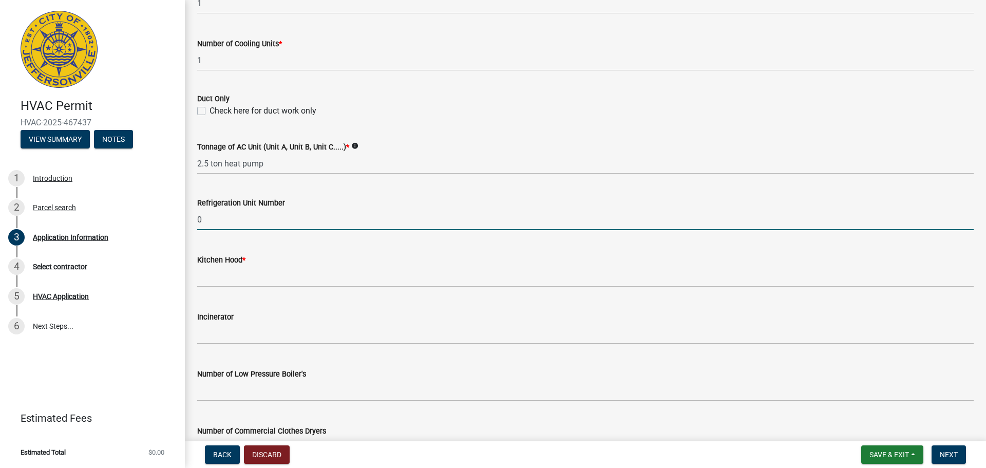
type input "0"
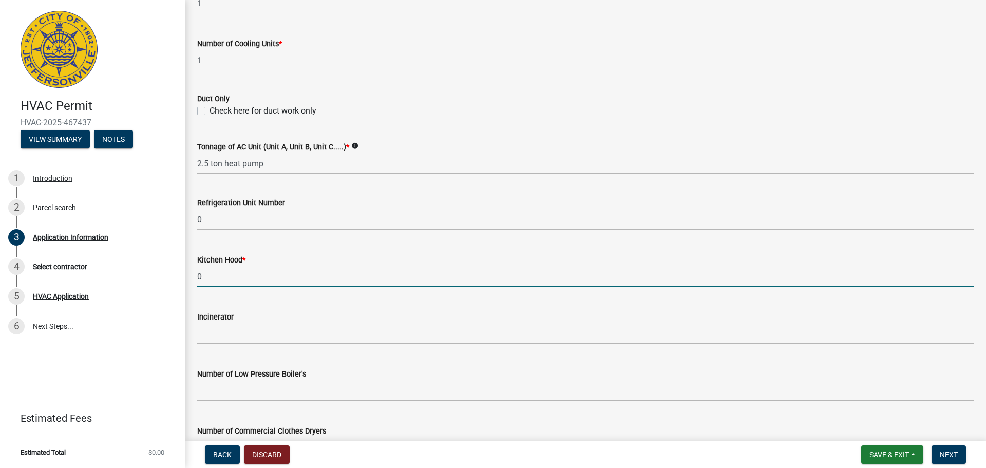
type input "0"
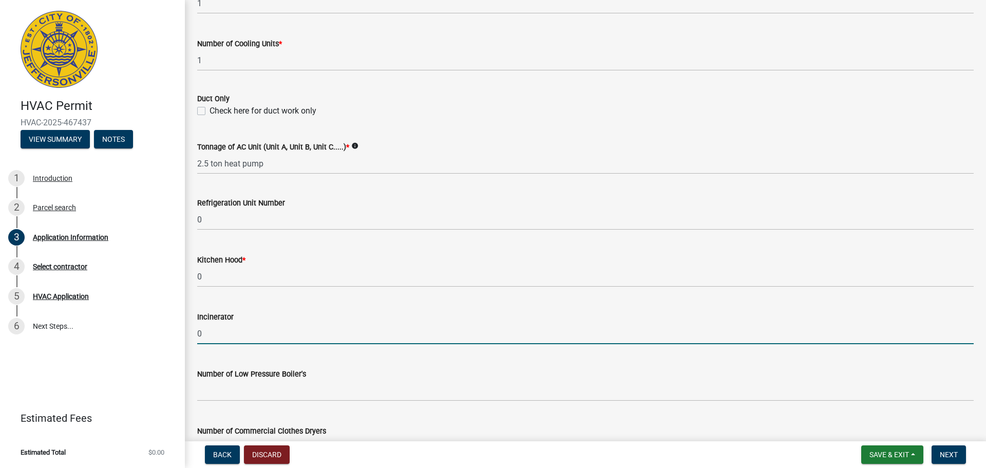
type input "0"
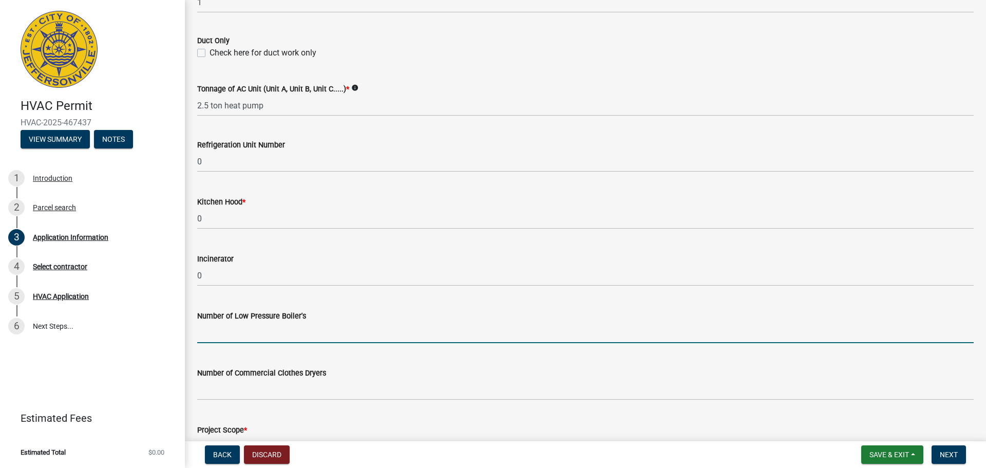
scroll to position [691, 0]
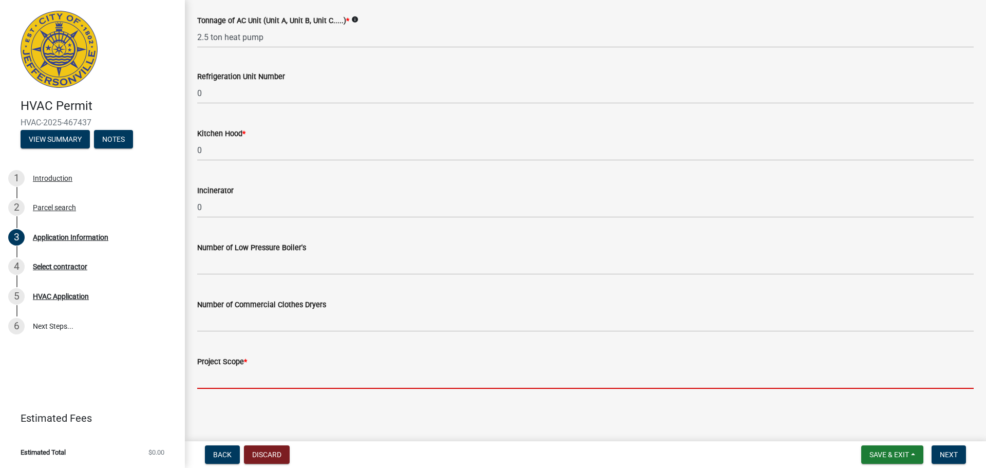
click at [226, 379] on input "Project Scope *" at bounding box center [585, 378] width 776 height 21
type input "New residential construction"
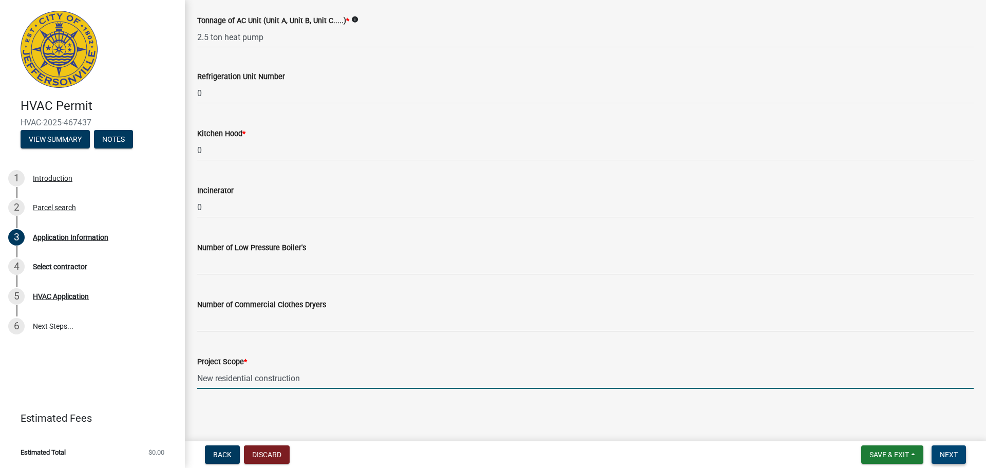
click at [952, 454] on span "Next" at bounding box center [949, 454] width 18 height 8
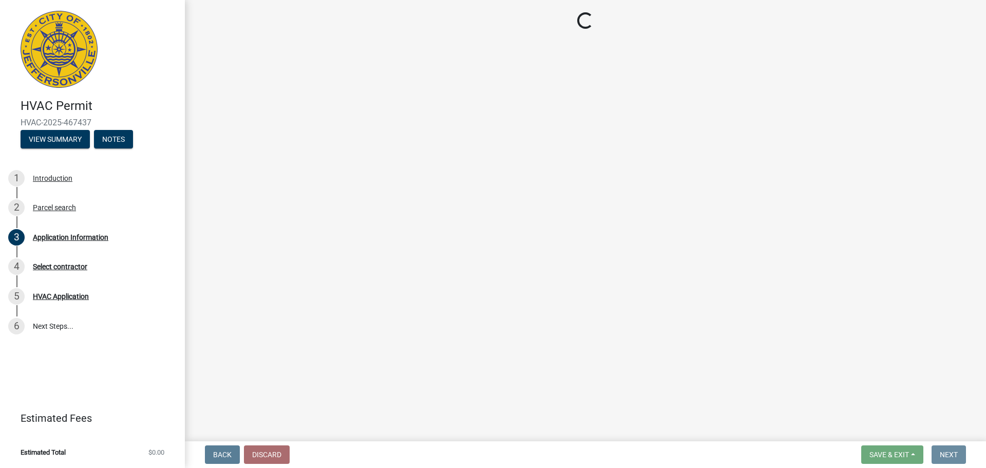
scroll to position [0, 0]
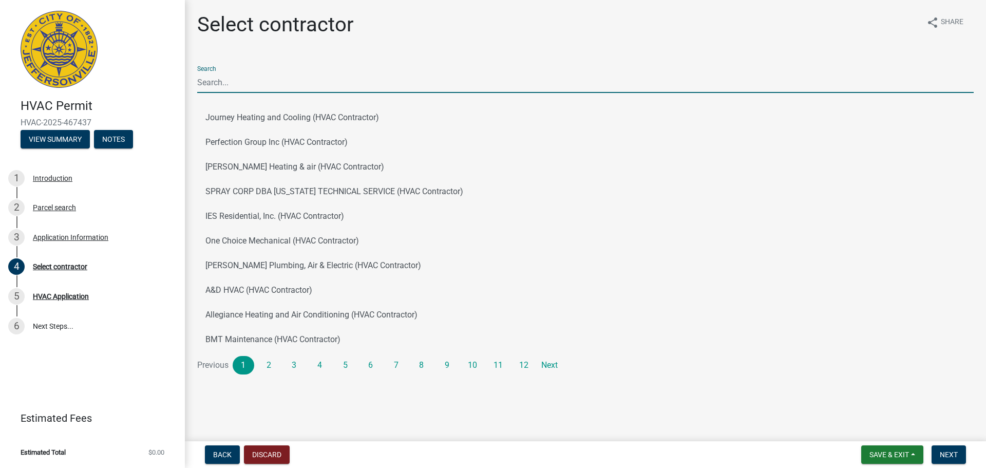
click at [209, 87] on input "Search" at bounding box center [585, 82] width 776 height 21
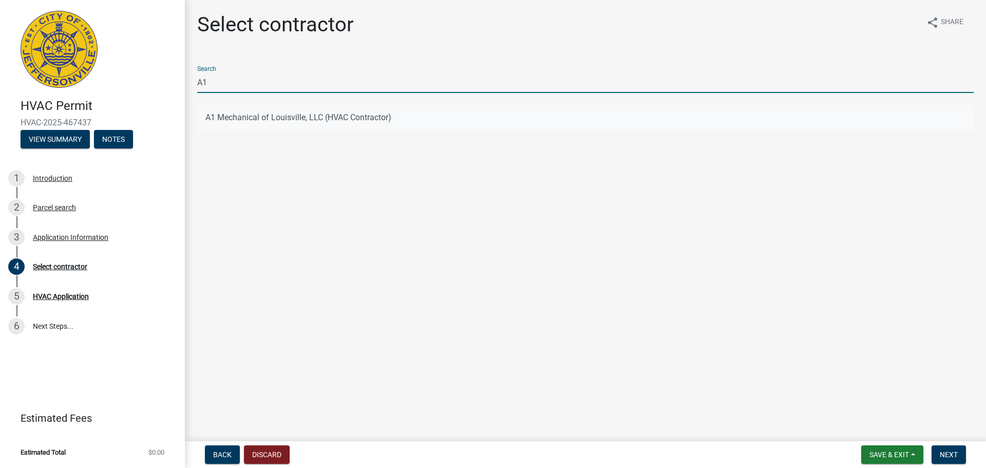
type input "A1"
click at [228, 116] on button "A1 Mechanical of Louisville, LLC (HVAC Contractor)" at bounding box center [585, 117] width 776 height 25
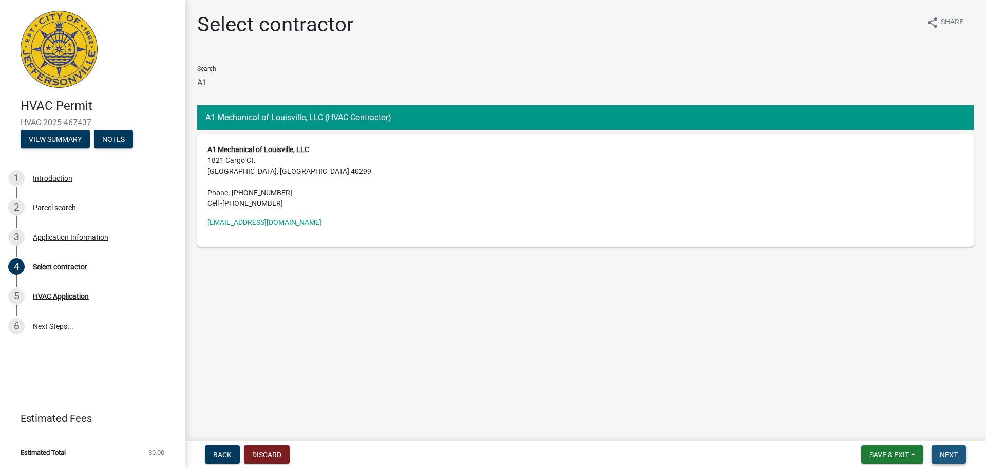
click at [949, 452] on span "Next" at bounding box center [949, 454] width 18 height 8
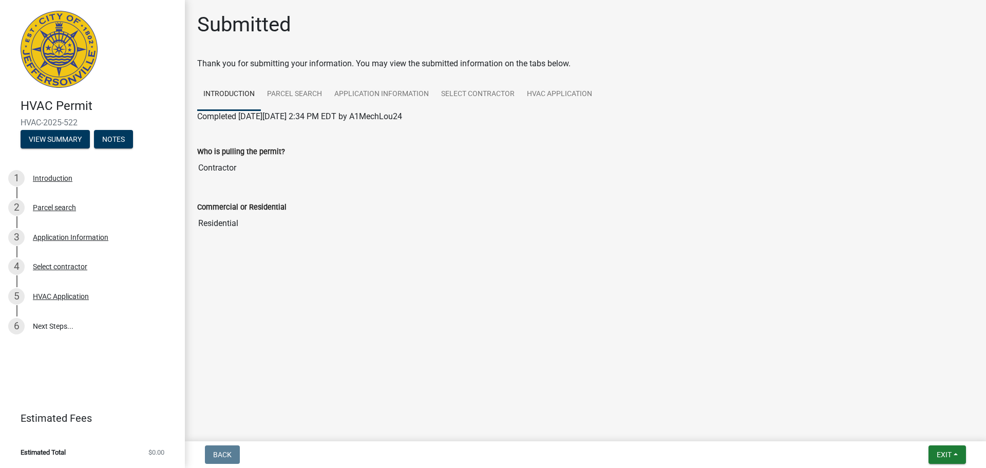
click at [58, 41] on img at bounding box center [59, 49] width 77 height 77
click at [45, 17] on img at bounding box center [59, 49] width 77 height 77
click at [45, 138] on button "View Summary" at bounding box center [55, 139] width 69 height 18
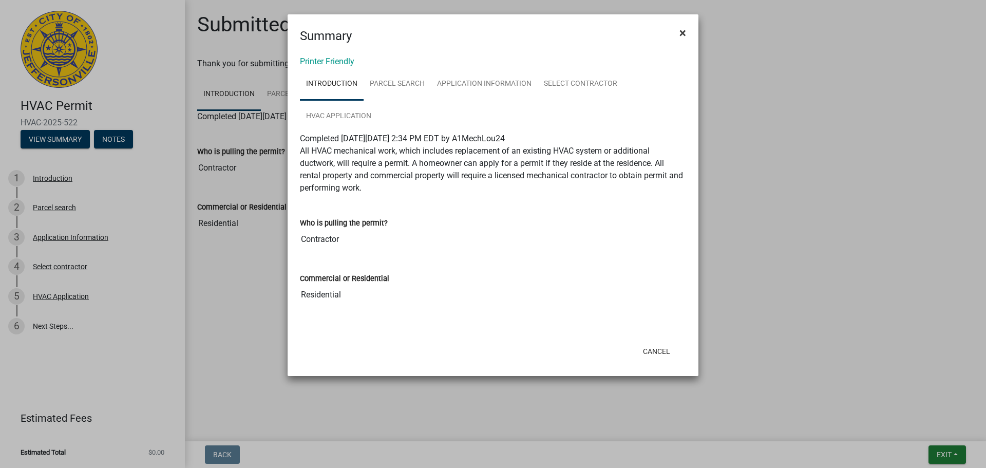
click at [680, 32] on span "×" at bounding box center [682, 33] width 7 height 14
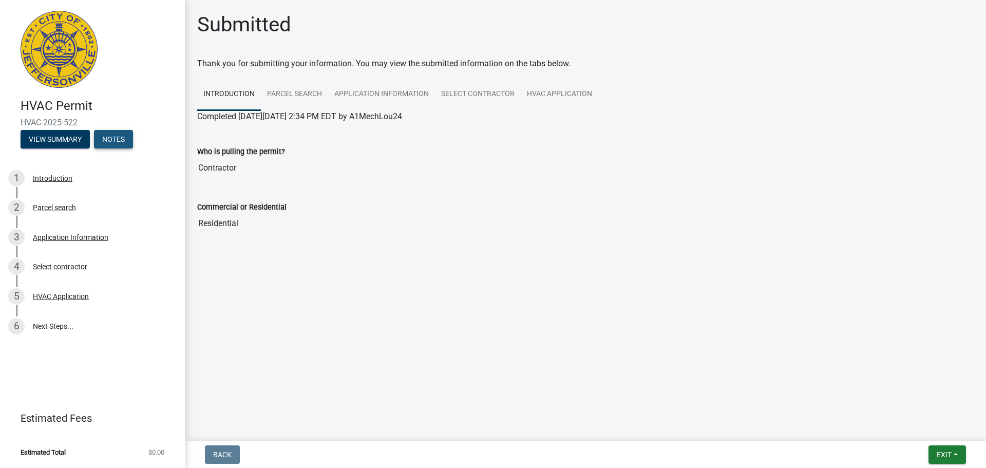
click at [111, 140] on button "Notes" at bounding box center [113, 139] width 39 height 18
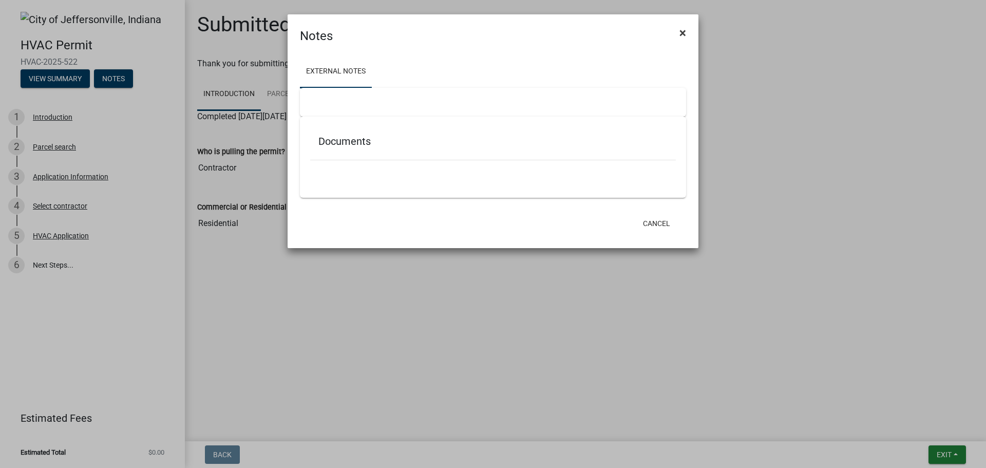
click at [685, 28] on button "×" at bounding box center [682, 32] width 23 height 29
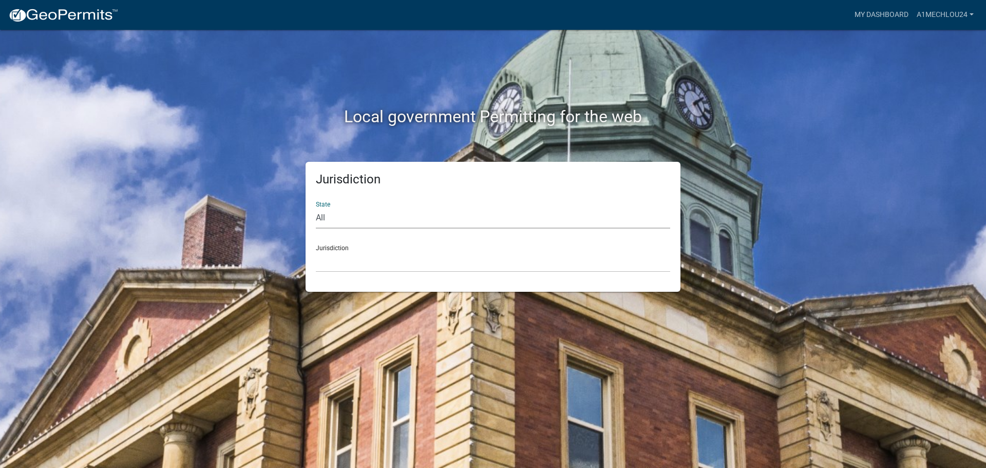
click at [331, 221] on select "All [US_STATE] [US_STATE] [US_STATE] [US_STATE] [US_STATE] [US_STATE] [US_STATE…" at bounding box center [493, 217] width 354 height 21
select select "[US_STATE]"
click at [316, 207] on select "All [US_STATE] [US_STATE] [US_STATE] [US_STATE] [US_STATE] [US_STATE] [US_STATE…" at bounding box center [493, 217] width 354 height 21
click at [347, 271] on select "City of [GEOGRAPHIC_DATA], [US_STATE] City of [GEOGRAPHIC_DATA], [US_STATE] Cit…" at bounding box center [493, 261] width 354 height 21
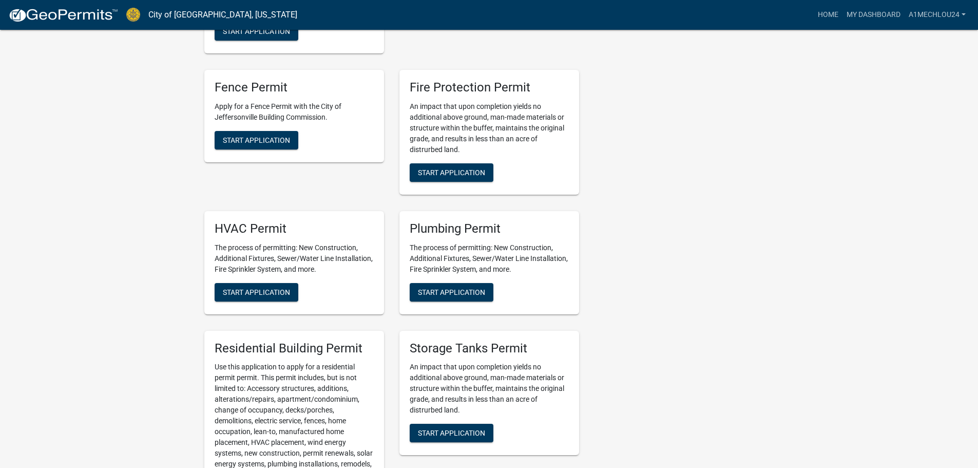
scroll to position [462, 0]
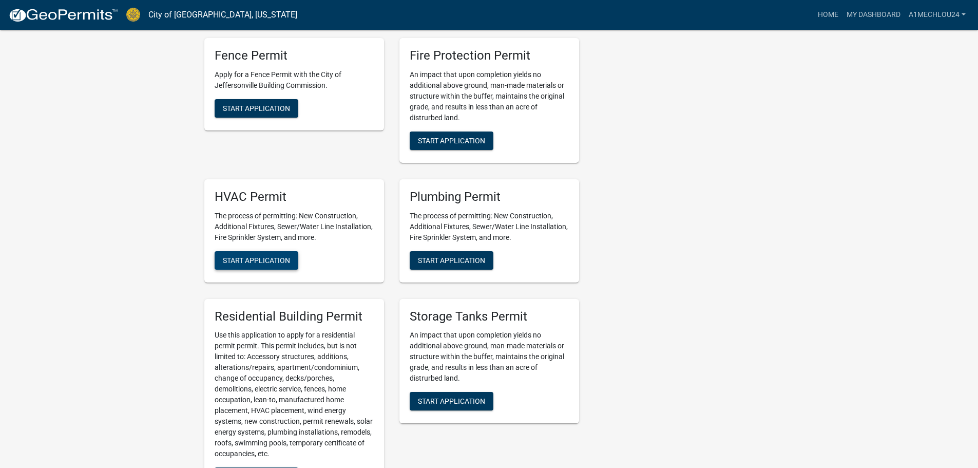
click at [274, 259] on span "Start Application" at bounding box center [256, 260] width 67 height 8
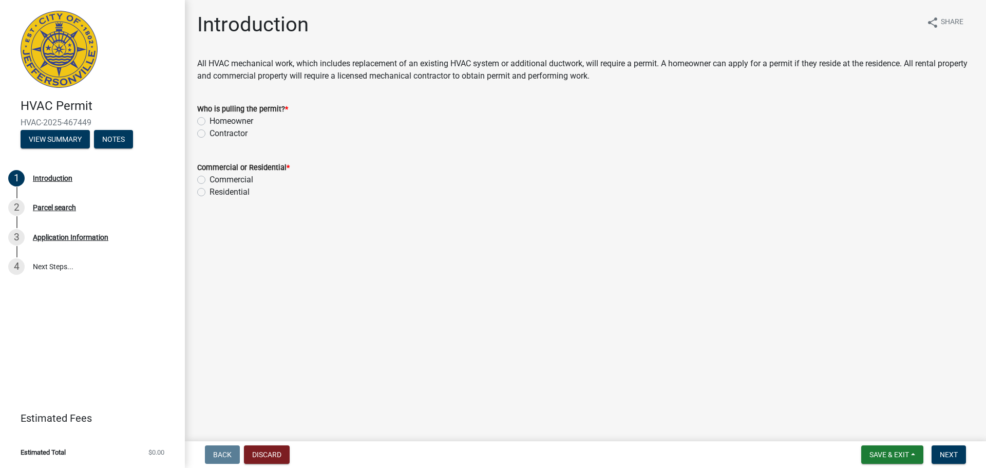
click at [209, 132] on label "Contractor" at bounding box center [228, 133] width 38 height 12
click at [209, 132] on input "Contractor" at bounding box center [212, 130] width 7 height 7
radio input "true"
click at [209, 190] on label "Residential" at bounding box center [229, 192] width 40 height 12
click at [209, 190] on input "Residential" at bounding box center [212, 189] width 7 height 7
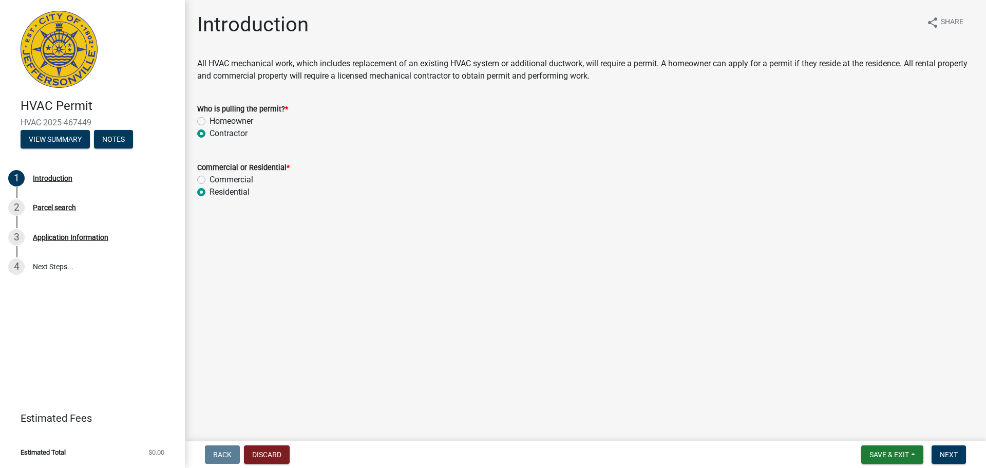
radio input "true"
click at [953, 452] on span "Next" at bounding box center [949, 454] width 18 height 8
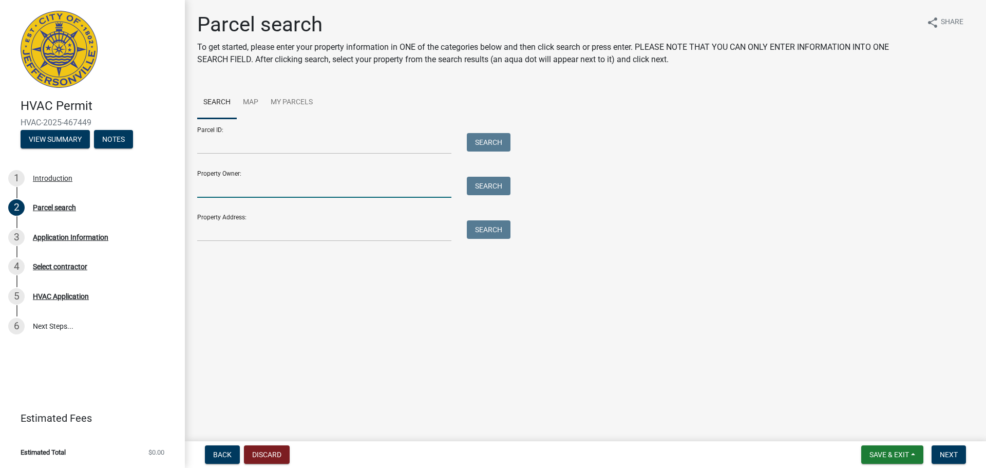
click at [240, 180] on input "Property Owner:" at bounding box center [324, 187] width 254 height 21
type input "[PERSON_NAME] Properties Group Inc. dba Arbor Homes"
click at [488, 184] on button "Search" at bounding box center [489, 186] width 44 height 18
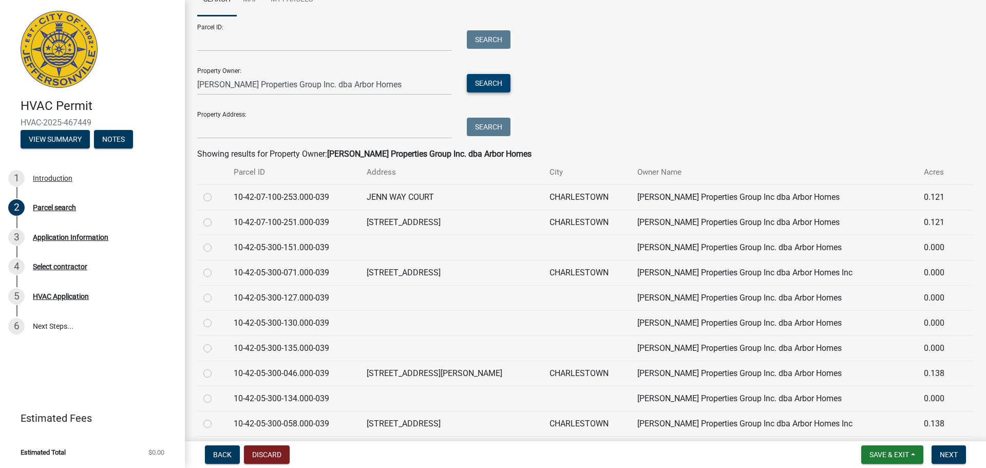
scroll to position [154, 0]
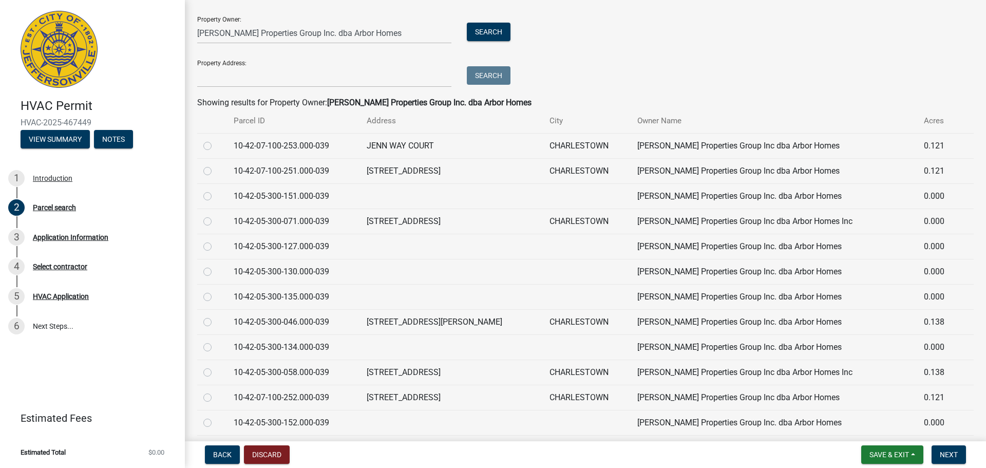
click at [216, 291] on label at bounding box center [216, 291] width 0 height 0
click at [216, 297] on input "radio" at bounding box center [219, 294] width 7 height 7
radio input "true"
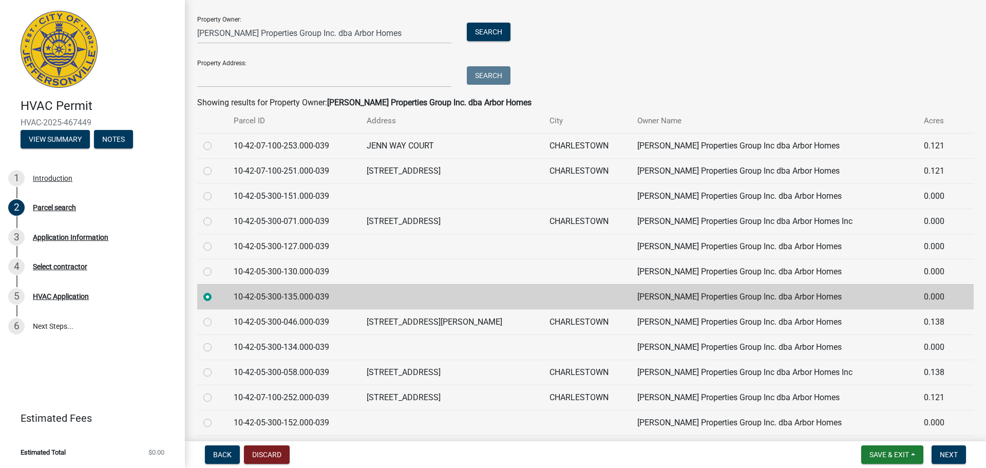
scroll to position [0, 0]
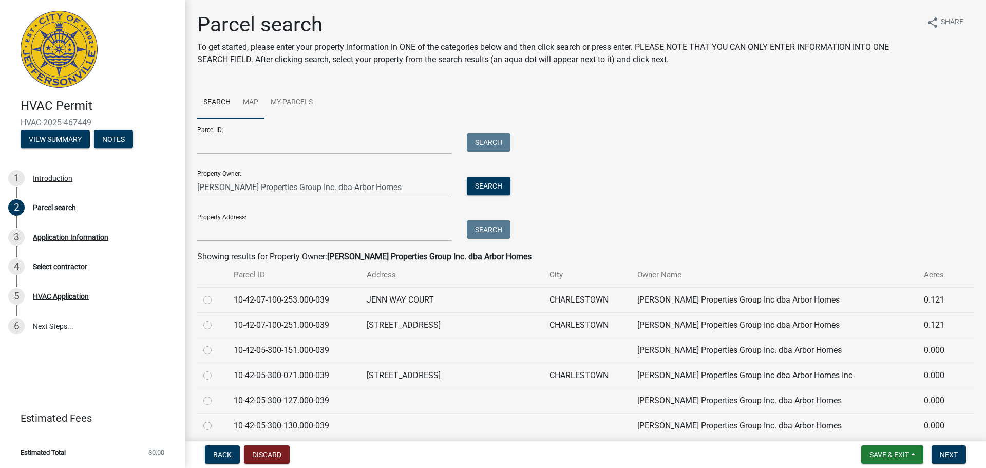
click at [251, 99] on link "Map" at bounding box center [251, 102] width 28 height 33
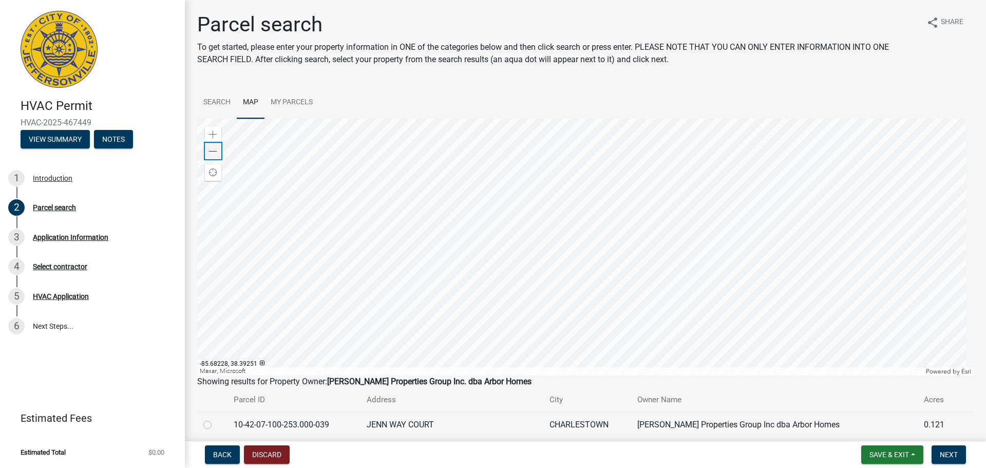
click at [213, 150] on span at bounding box center [213, 151] width 8 height 8
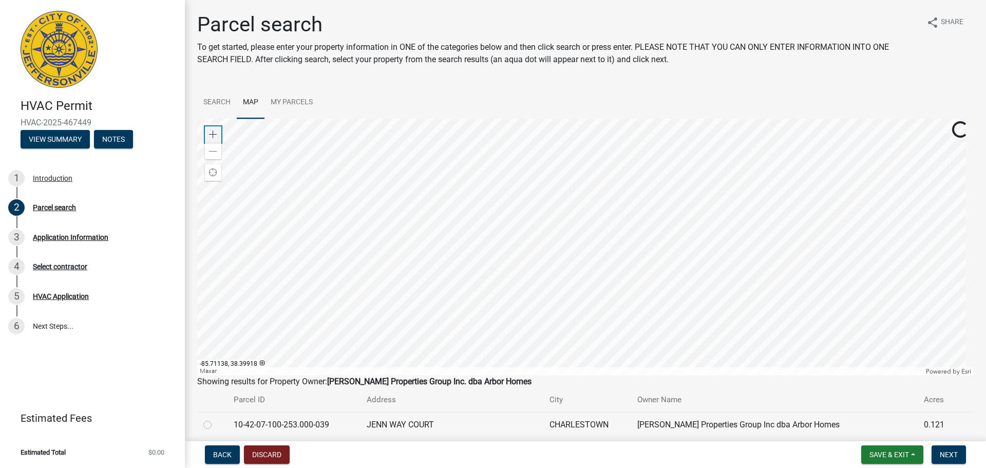
click at [217, 133] on div "Zoom in" at bounding box center [213, 134] width 16 height 16
click at [582, 246] on div at bounding box center [585, 247] width 776 height 257
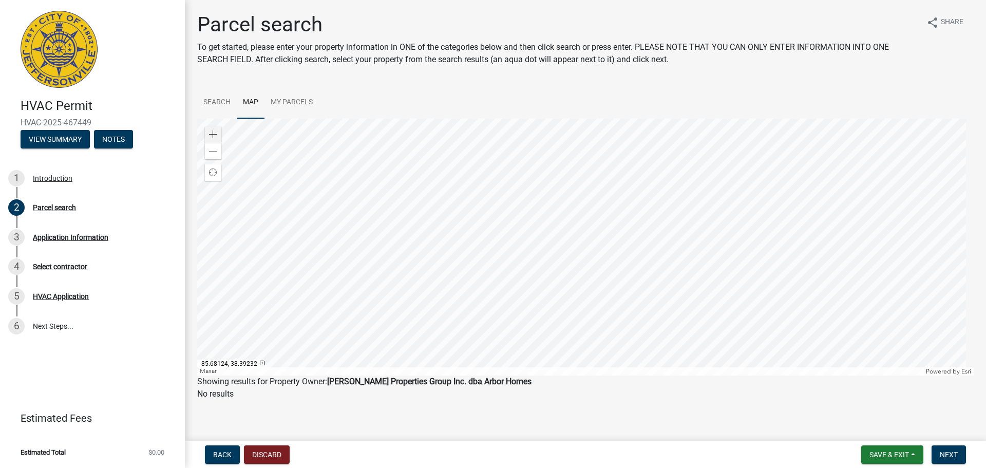
click at [582, 247] on div at bounding box center [585, 247] width 776 height 257
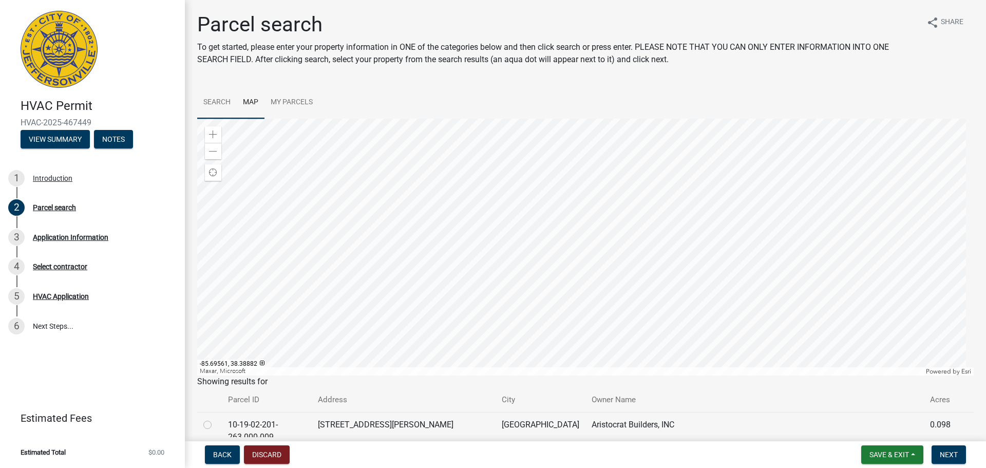
click at [212, 98] on link "Search" at bounding box center [217, 102] width 40 height 33
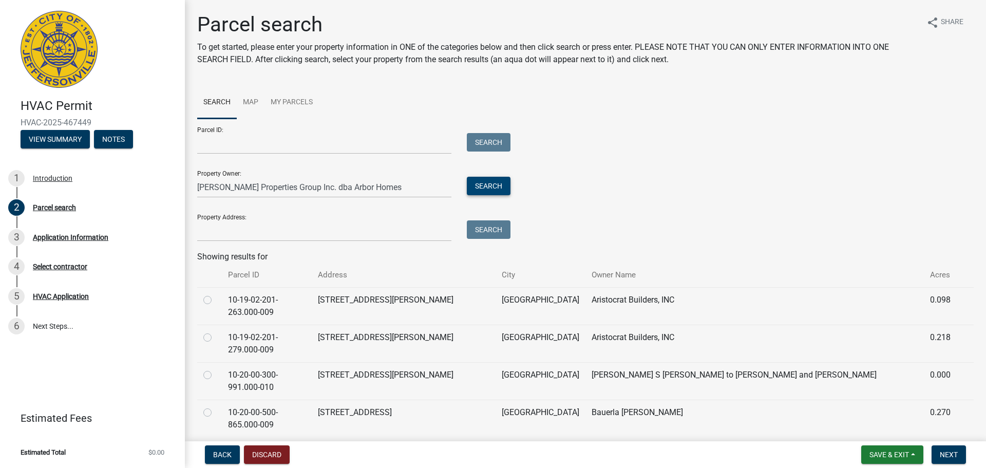
click at [493, 184] on button "Search" at bounding box center [489, 186] width 44 height 18
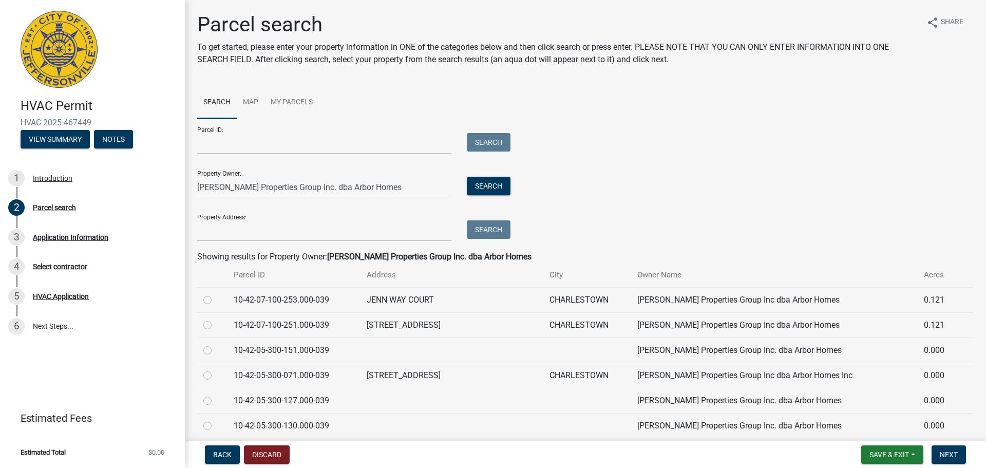
click at [216, 419] on label at bounding box center [216, 419] width 0 height 0
click at [216, 423] on input "radio" at bounding box center [219, 422] width 7 height 7
radio input "true"
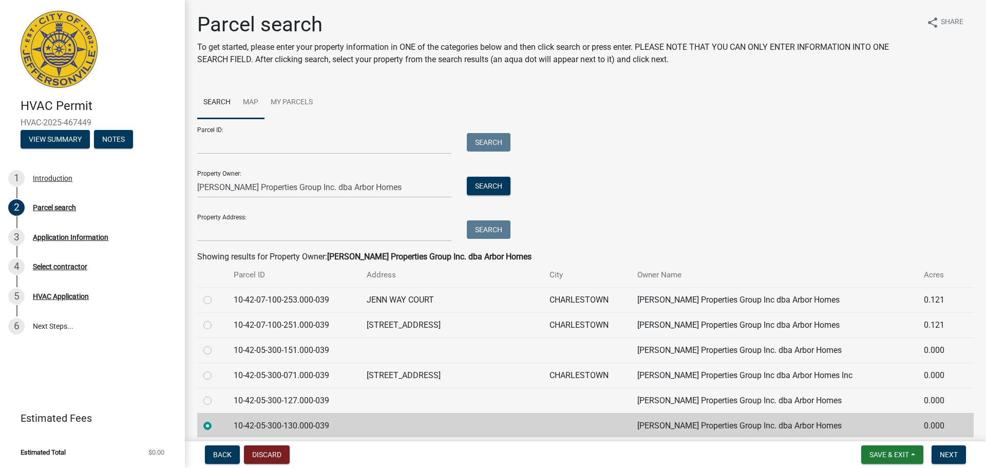
click at [250, 98] on link "Map" at bounding box center [251, 102] width 28 height 33
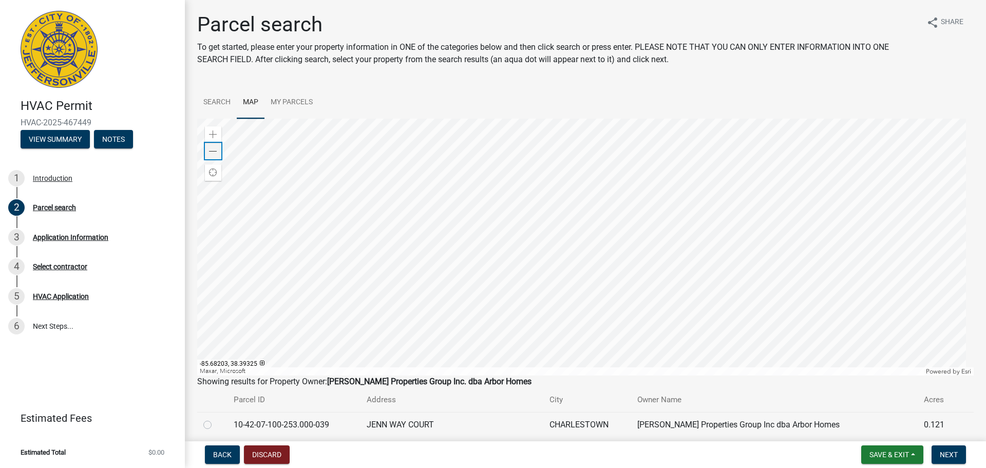
click at [213, 148] on span at bounding box center [213, 151] width 8 height 8
click at [213, 149] on span at bounding box center [213, 151] width 8 height 8
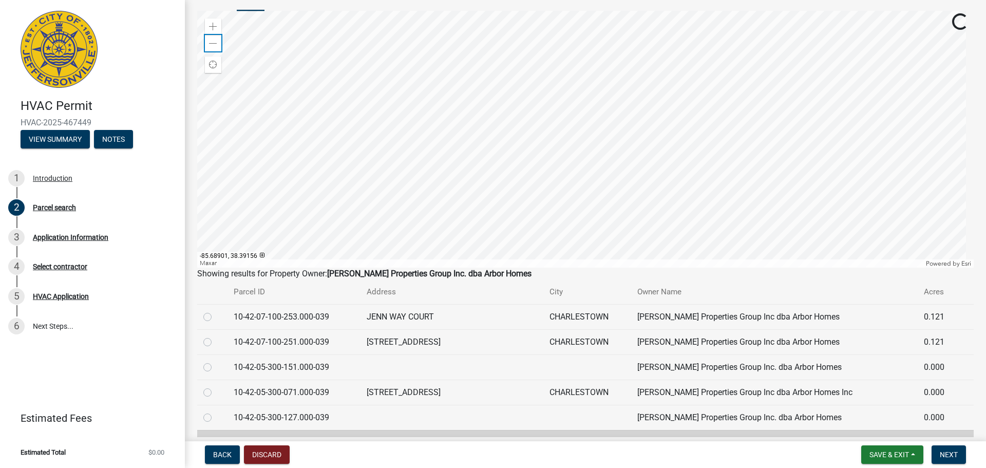
scroll to position [154, 0]
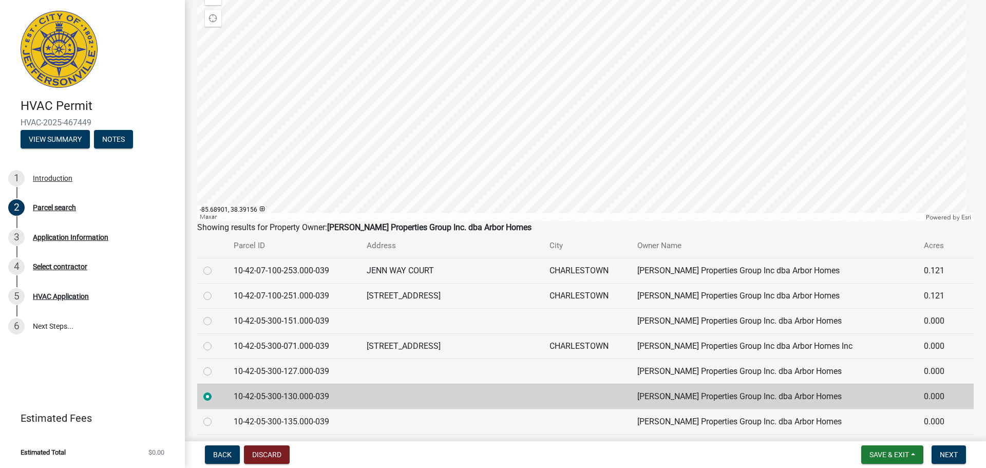
click at [216, 365] on label at bounding box center [216, 365] width 0 height 0
click at [216, 372] on input "radio" at bounding box center [219, 368] width 7 height 7
radio input "true"
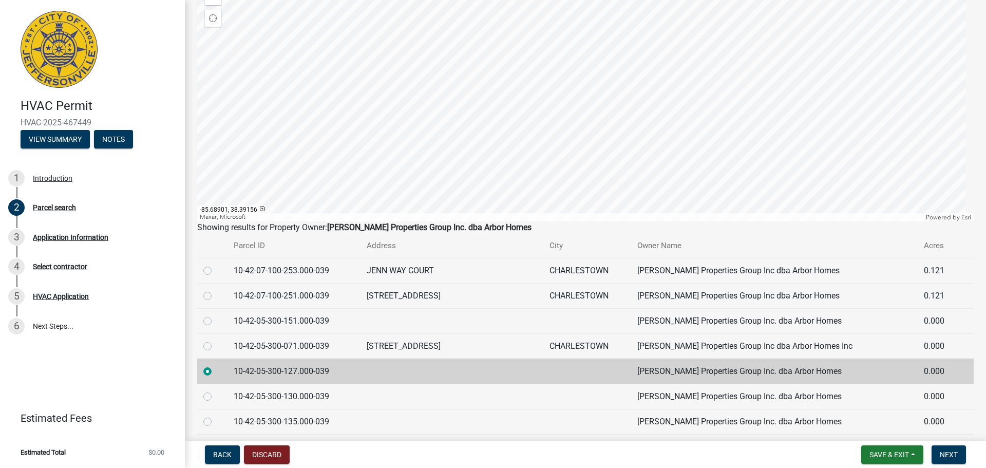
click at [216, 415] on label at bounding box center [216, 415] width 0 height 0
click at [216, 419] on input "radio" at bounding box center [219, 418] width 7 height 7
radio input "true"
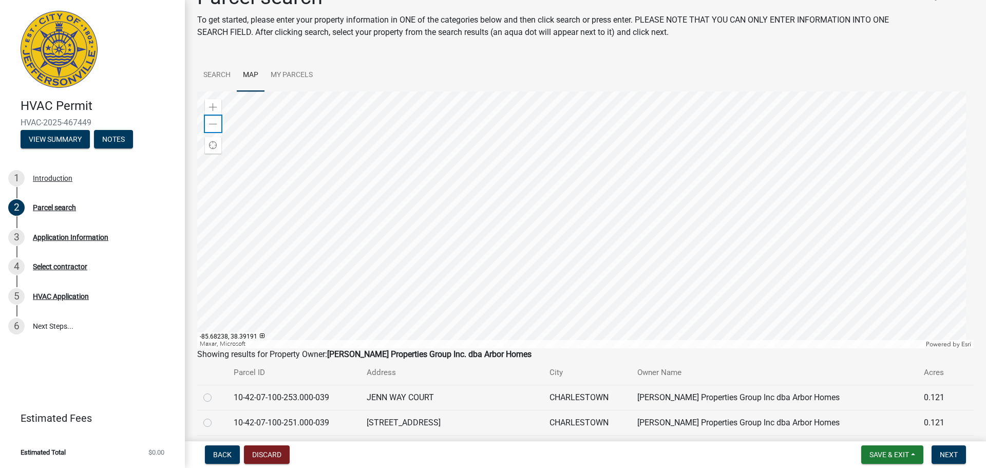
scroll to position [0, 0]
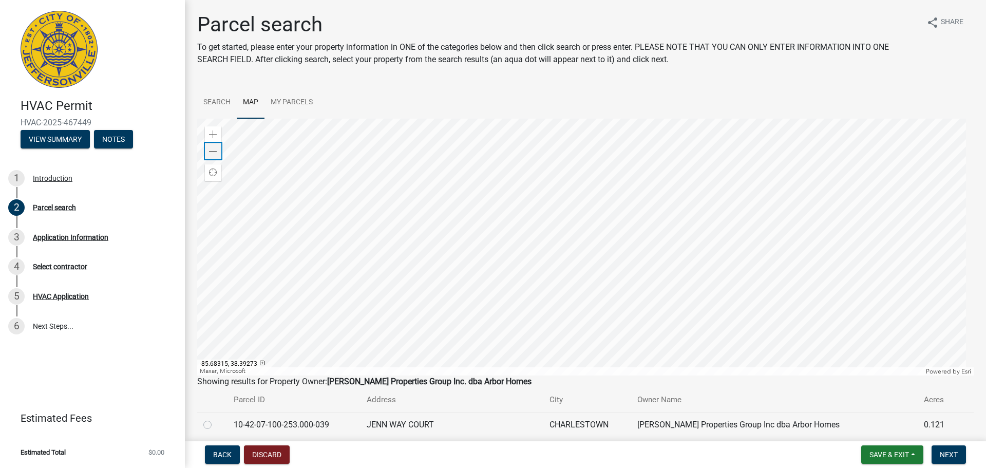
click at [216, 151] on span at bounding box center [213, 151] width 8 height 8
click at [218, 153] on div "Zoom out" at bounding box center [213, 151] width 16 height 16
click at [956, 455] on span "Next" at bounding box center [949, 454] width 18 height 8
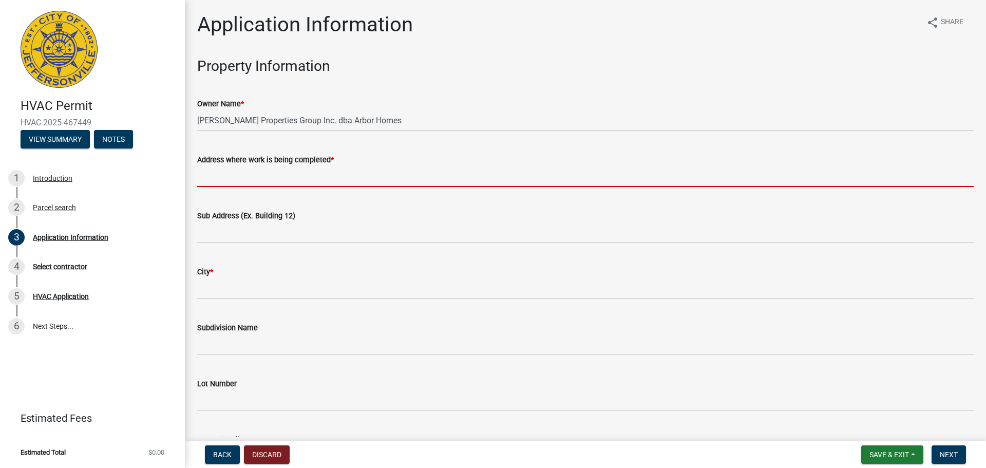
click at [217, 168] on input "Address where work is being completed *" at bounding box center [585, 176] width 776 height 21
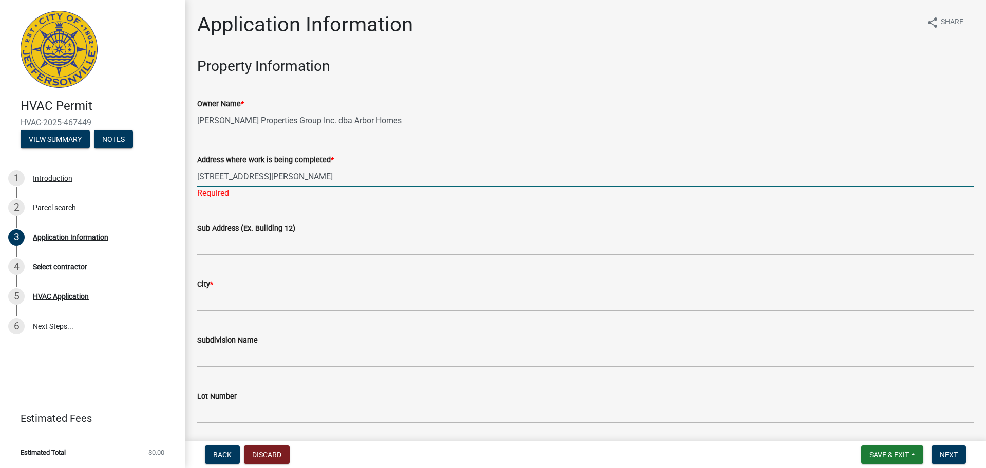
type input "[STREET_ADDRESS][PERSON_NAME]"
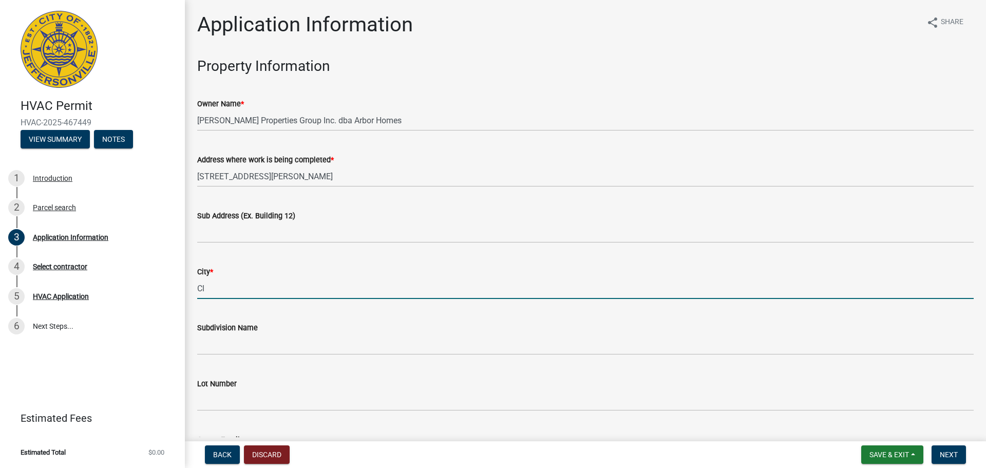
type input "C"
type input "CHARLESTOWN"
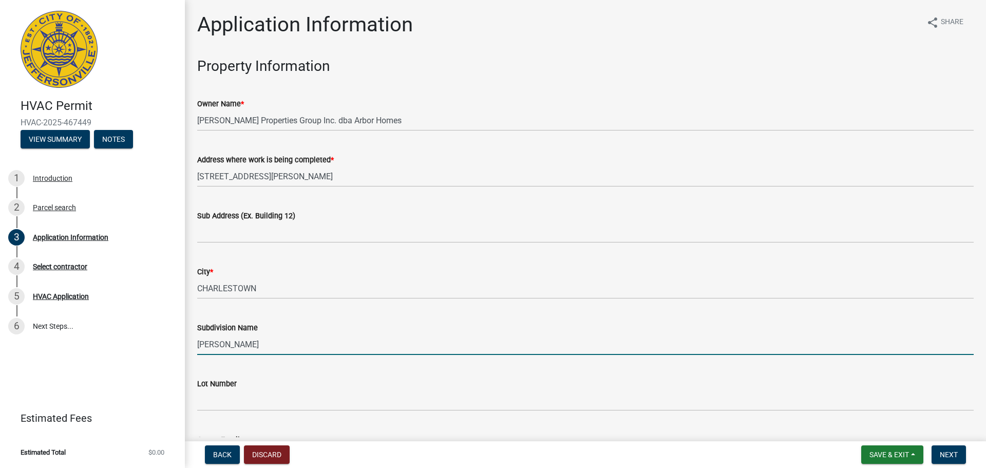
type input "[PERSON_NAME][GEOGRAPHIC_DATA]"
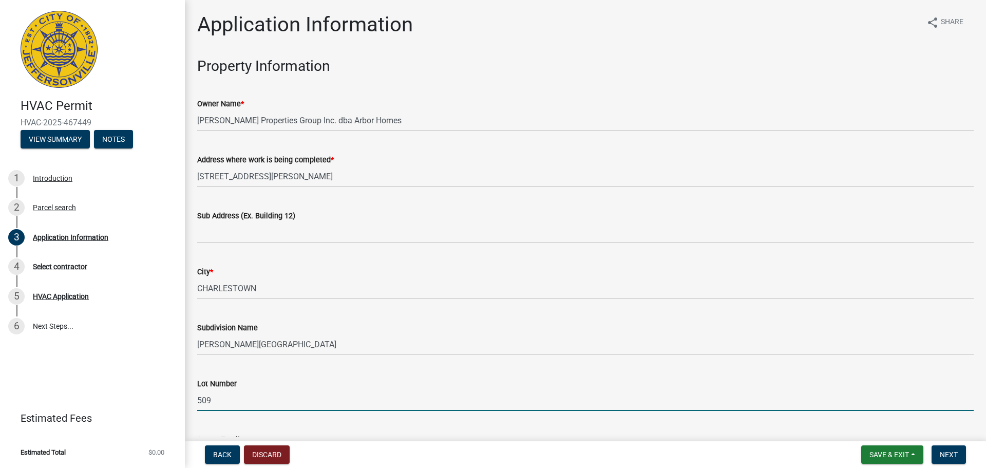
type input "509"
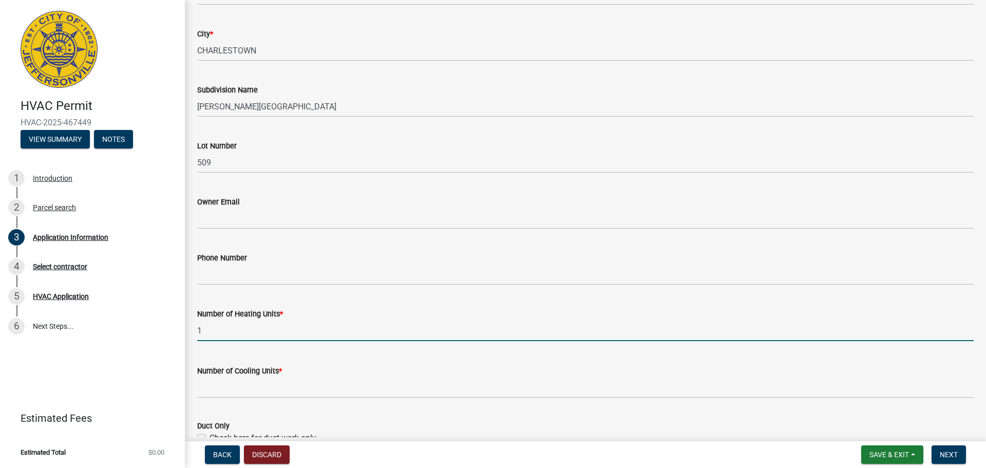
type input "1"
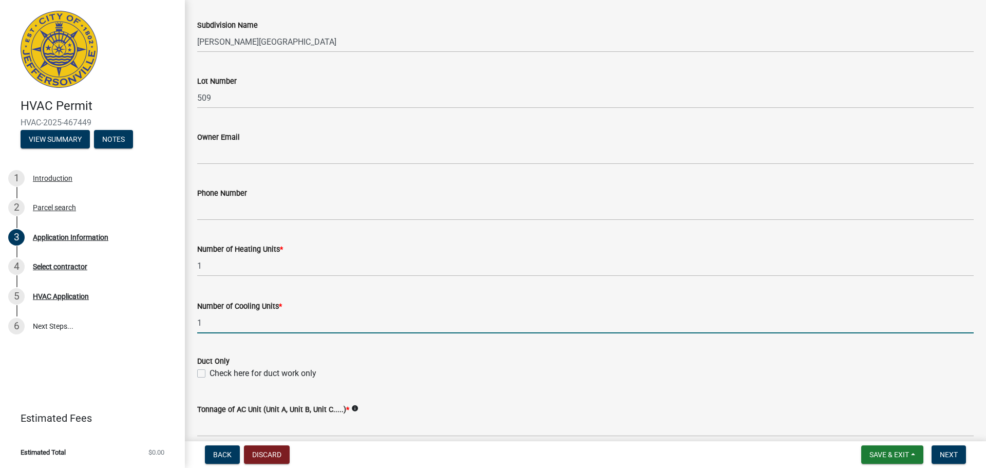
scroll to position [443, 0]
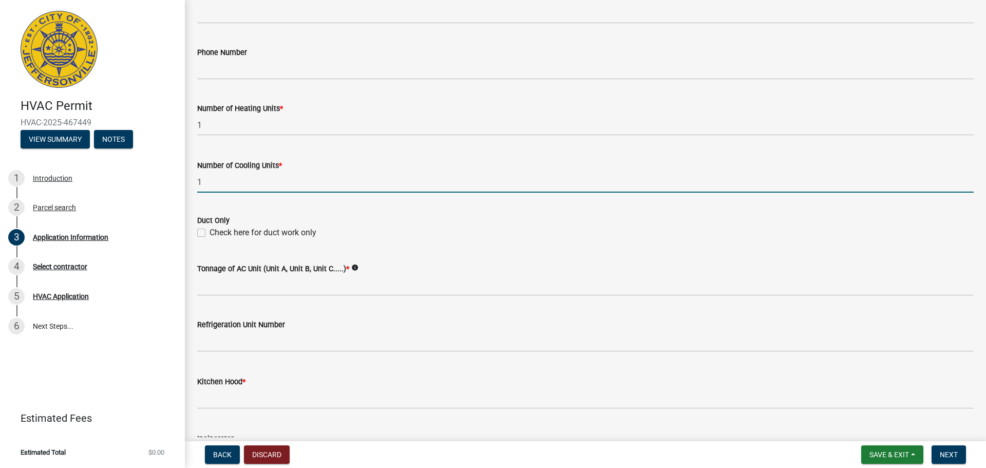
type input "1"
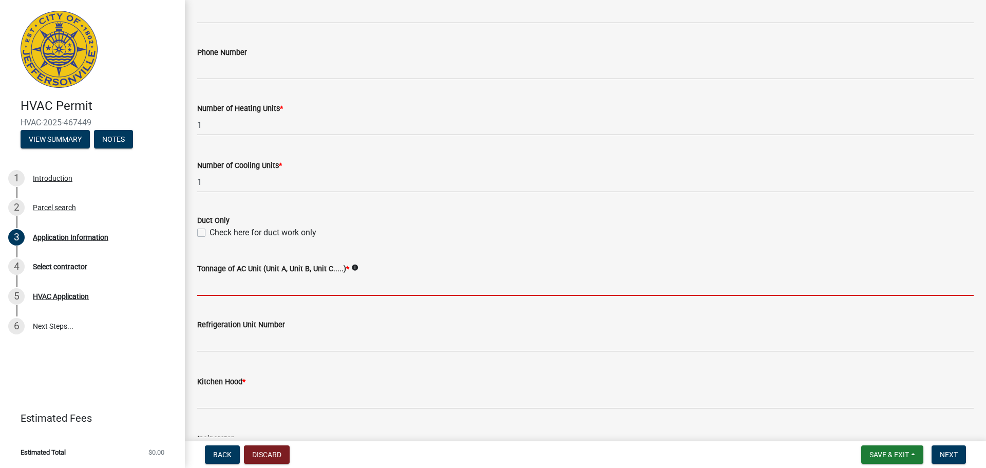
click at [211, 275] on input "Tonnage of AC Unit (Unit A, Unit B, Unit C.....) *" at bounding box center [585, 285] width 776 height 21
type input "3 ton heat pump"
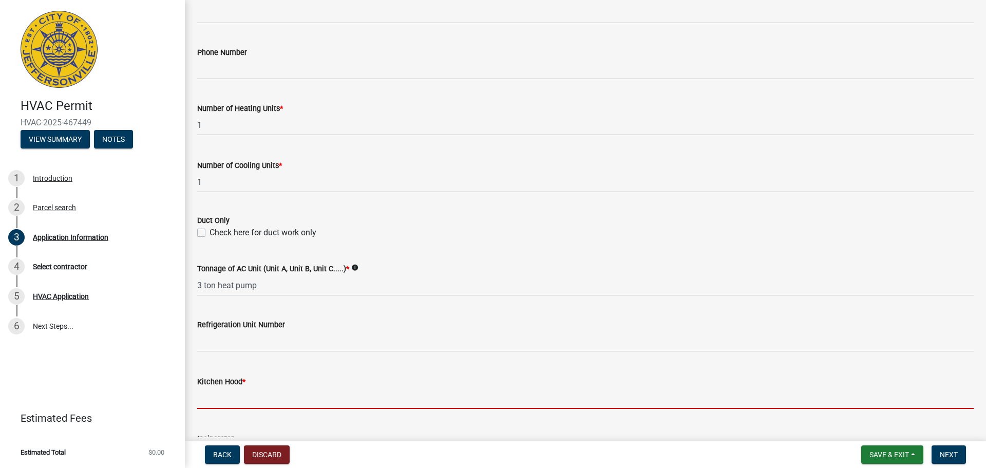
click at [209, 400] on input "text" at bounding box center [585, 398] width 776 height 21
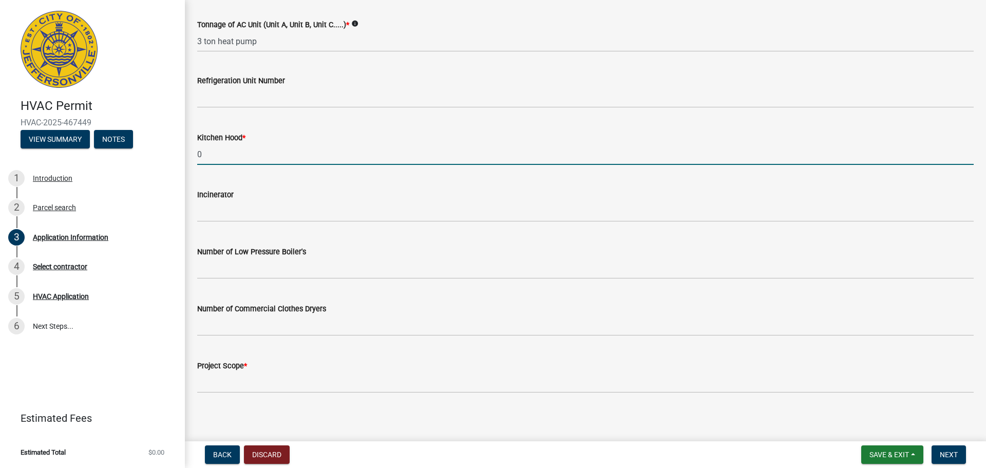
scroll to position [691, 0]
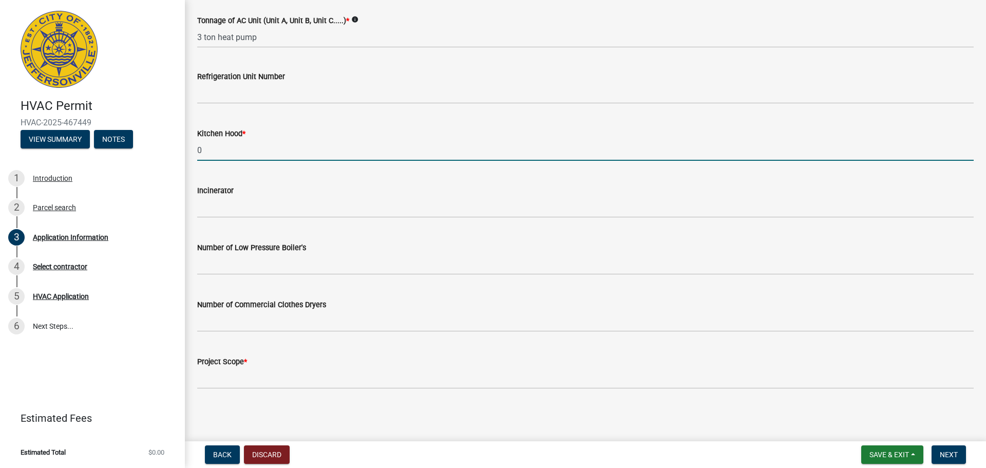
type input "0"
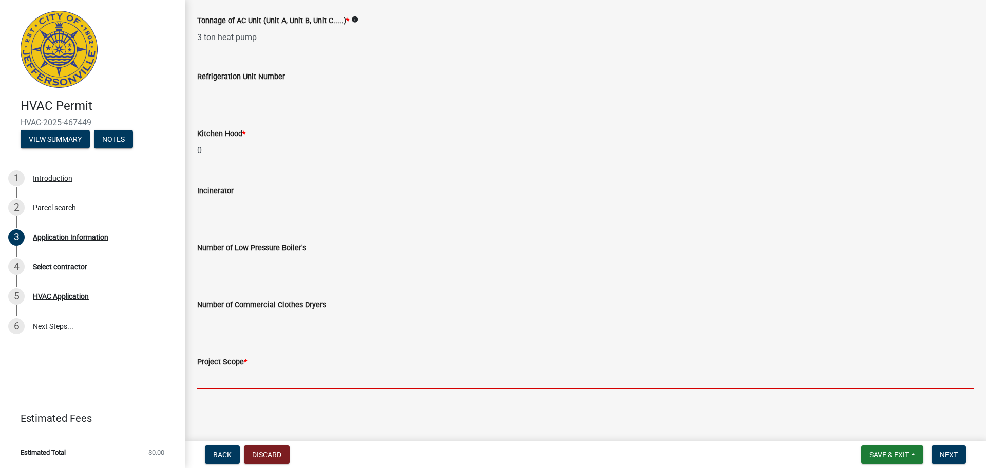
click at [227, 376] on input "Project Scope *" at bounding box center [585, 378] width 776 height 21
type input "New residential construction"
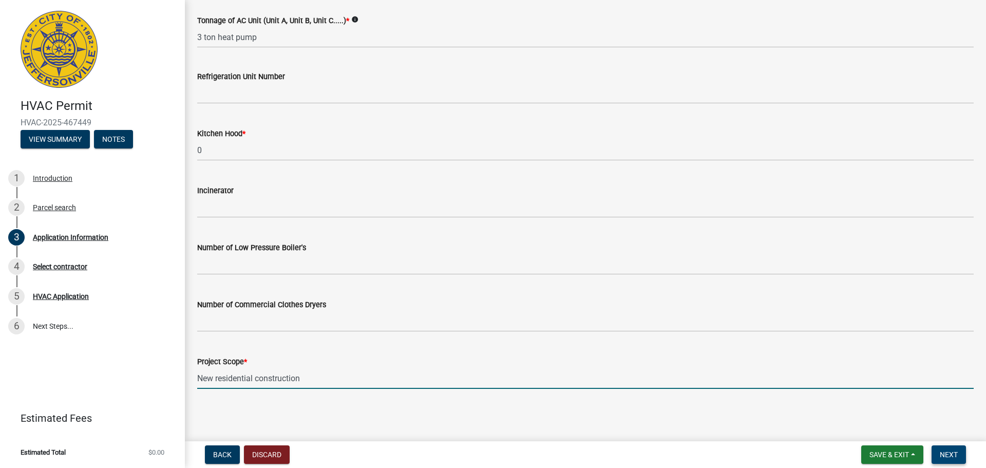
click at [952, 453] on span "Next" at bounding box center [949, 454] width 18 height 8
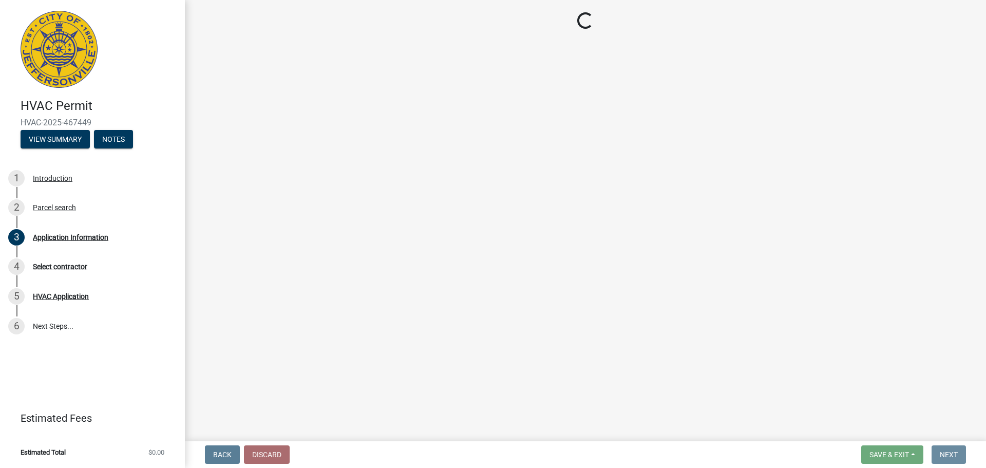
scroll to position [0, 0]
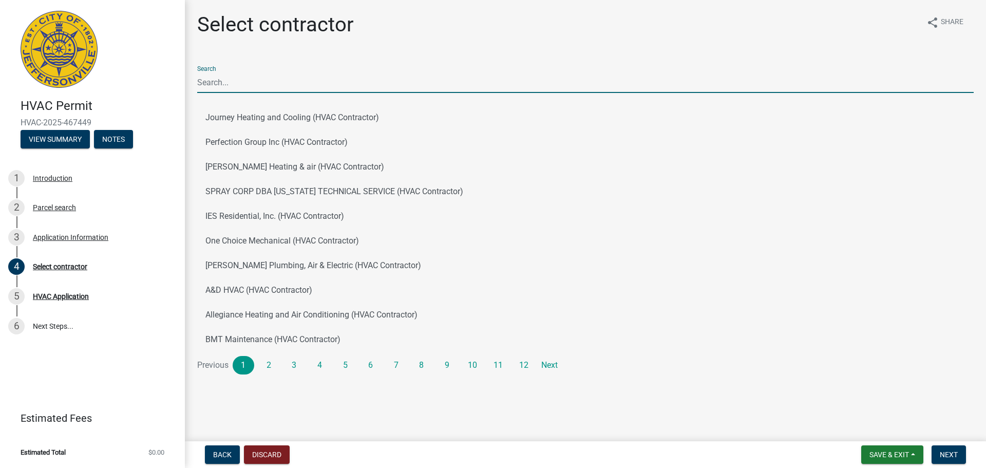
click at [214, 80] on input "Search" at bounding box center [585, 82] width 776 height 21
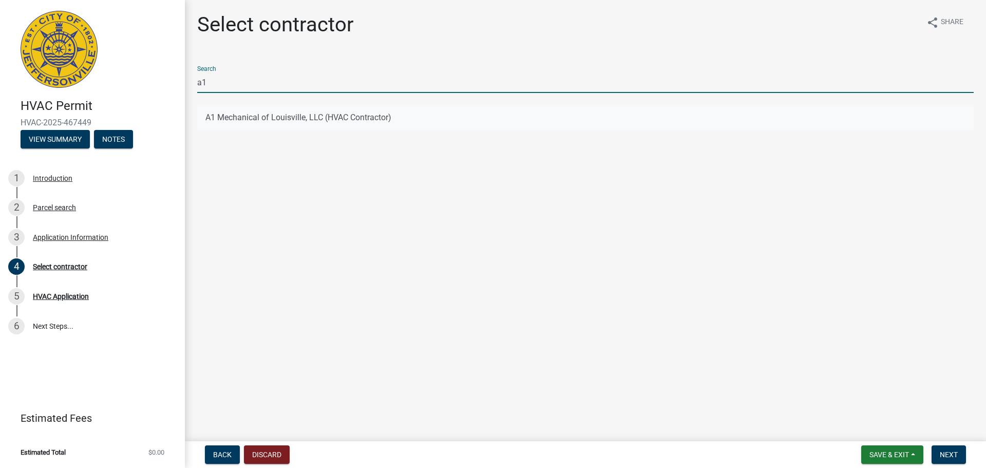
type input "a1"
click at [225, 121] on button "A1 Mechanical of Louisville, LLC (HVAC Contractor)" at bounding box center [585, 117] width 776 height 25
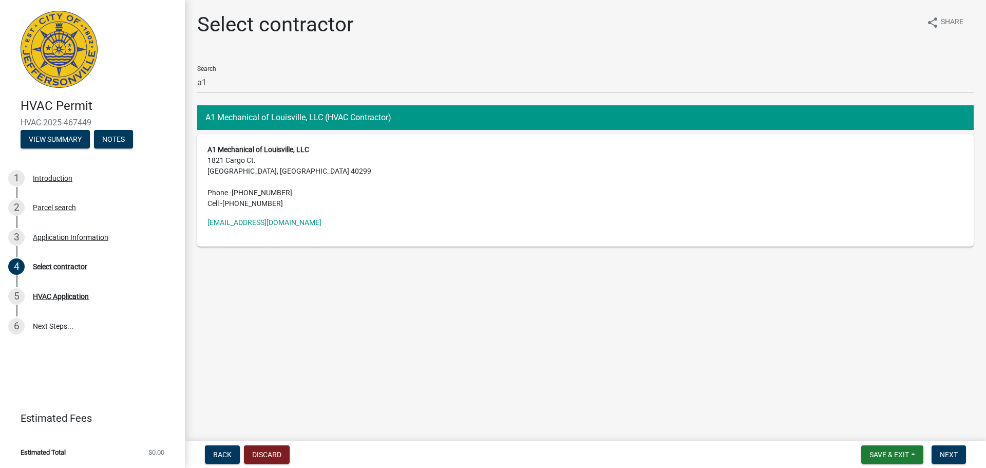
click at [233, 163] on address "A1 Mechanical of Louisville, LLC 1821 Cargo Ct. [GEOGRAPHIC_DATA] Phone - [PHON…" at bounding box center [585, 176] width 756 height 65
click at [360, 118] on button "A1 Mechanical of Louisville, LLC (HVAC Contractor)" at bounding box center [585, 117] width 776 height 25
click at [901, 453] on span "Save & Exit" at bounding box center [889, 454] width 40 height 8
click at [955, 455] on span "Next" at bounding box center [949, 454] width 18 height 8
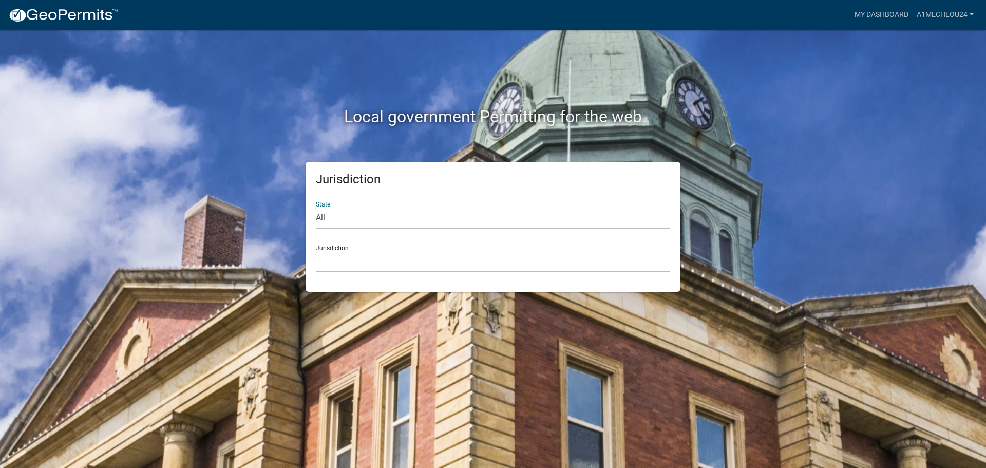
drag, startPoint x: 316, startPoint y: 215, endPoint x: 321, endPoint y: 218, distance: 5.6
click at [316, 215] on select "All Colorado Georgia Indiana Iowa Kansas Minnesota Ohio South Carolina Wisconsin" at bounding box center [493, 217] width 354 height 21
select select "[US_STATE]"
click at [316, 207] on select "All [US_STATE] [US_STATE] [US_STATE] [US_STATE] [US_STATE] [US_STATE] [US_STATE…" at bounding box center [493, 217] width 354 height 21
click at [335, 268] on select "City of [GEOGRAPHIC_DATA], [US_STATE] City of [GEOGRAPHIC_DATA], [US_STATE] Cit…" at bounding box center [493, 261] width 354 height 21
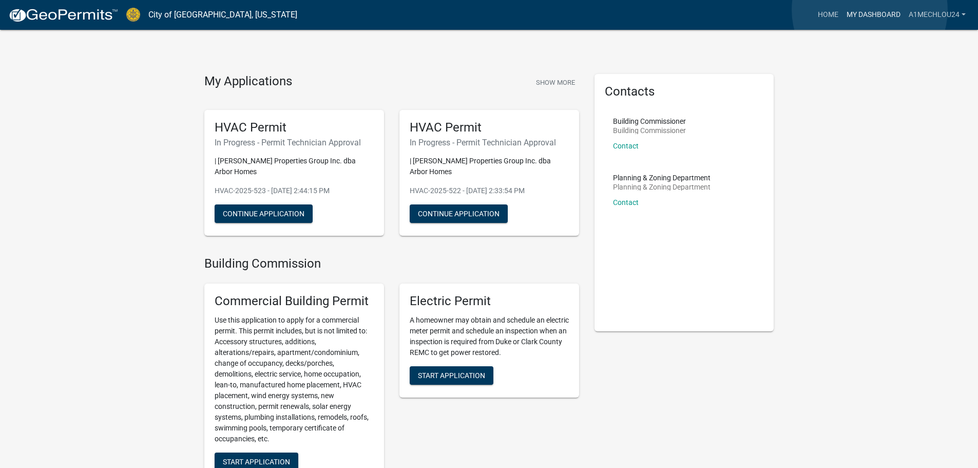
click at [871, 10] on link "My Dashboard" at bounding box center [874, 15] width 62 height 20
